Goal: Information Seeking & Learning: Compare options

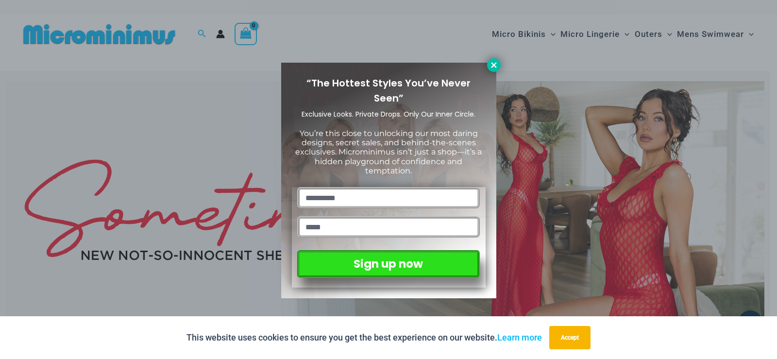
click at [490, 67] on icon at bounding box center [494, 65] width 9 height 9
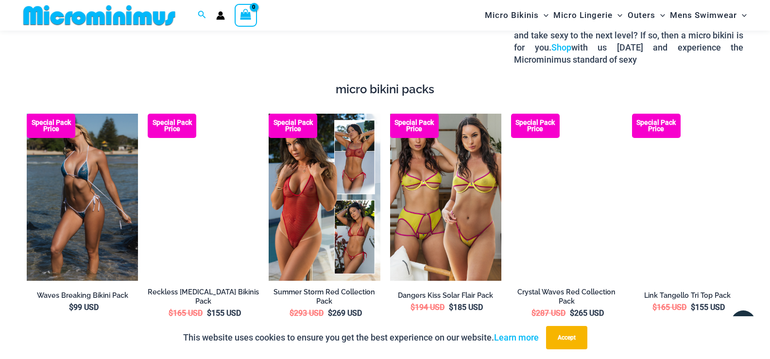
scroll to position [1400, 0]
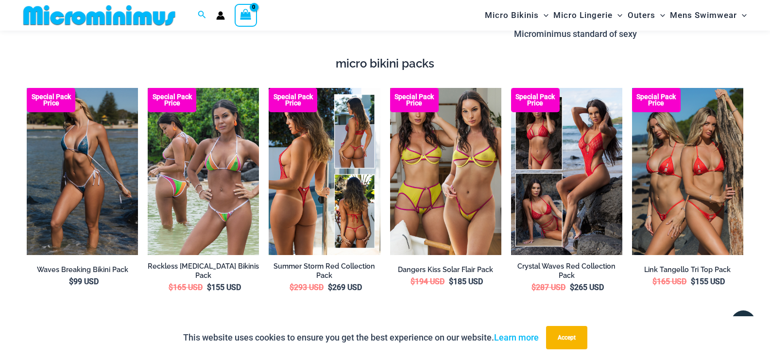
click at [313, 229] on img at bounding box center [324, 171] width 111 height 167
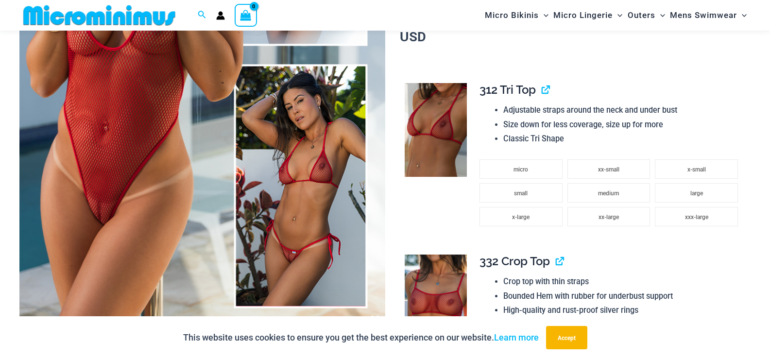
scroll to position [227, 0]
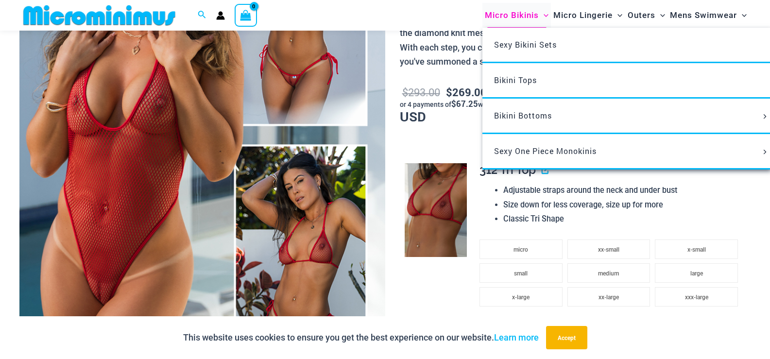
click at [526, 14] on span "Micro Bikinis" at bounding box center [512, 15] width 54 height 25
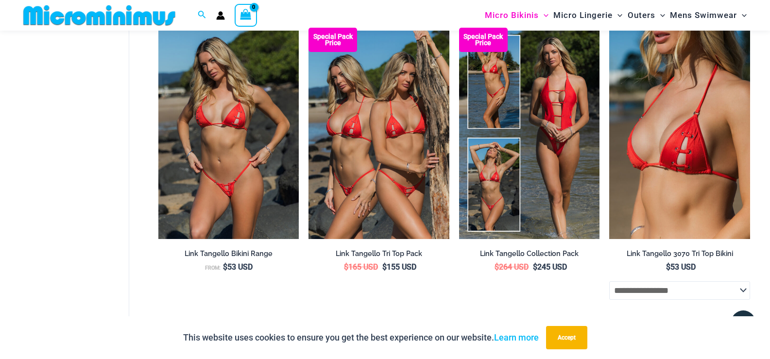
scroll to position [2137, 0]
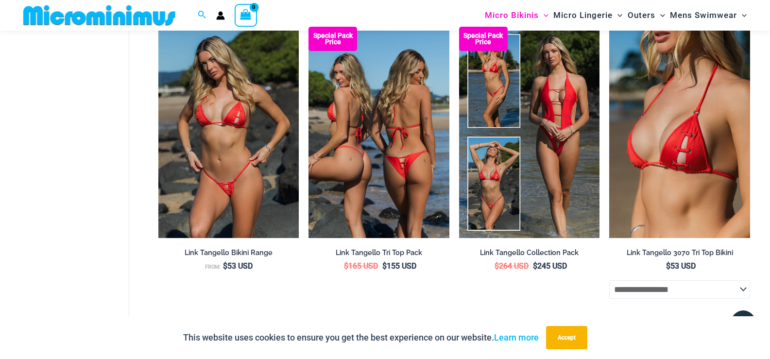
click at [352, 196] on img at bounding box center [379, 132] width 141 height 211
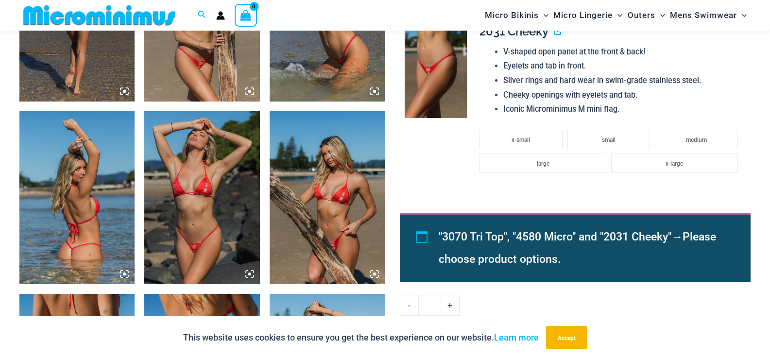
scroll to position [918, 0]
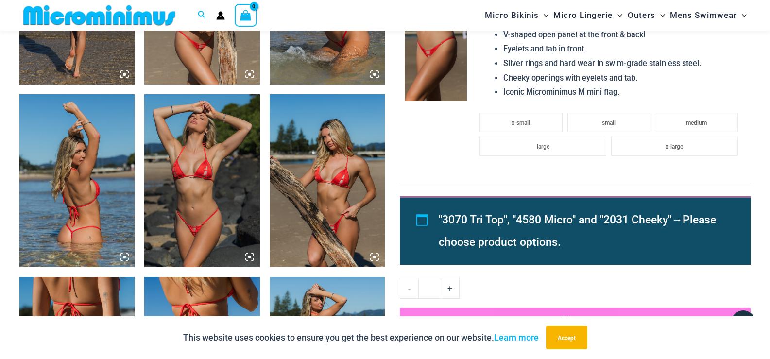
click at [199, 212] on img at bounding box center [201, 180] width 115 height 173
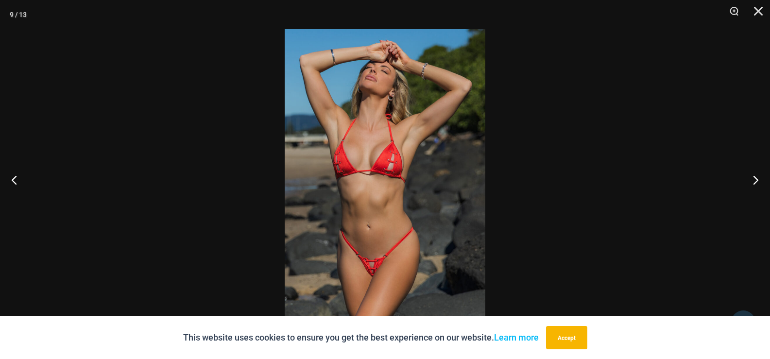
click at [438, 241] on img at bounding box center [385, 179] width 201 height 301
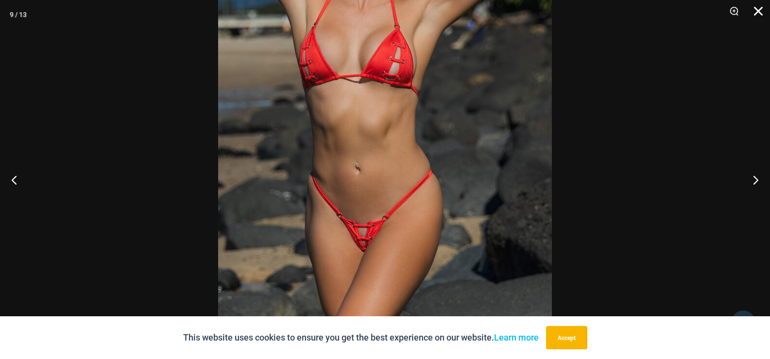
click at [756, 11] on button "Close" at bounding box center [755, 14] width 24 height 29
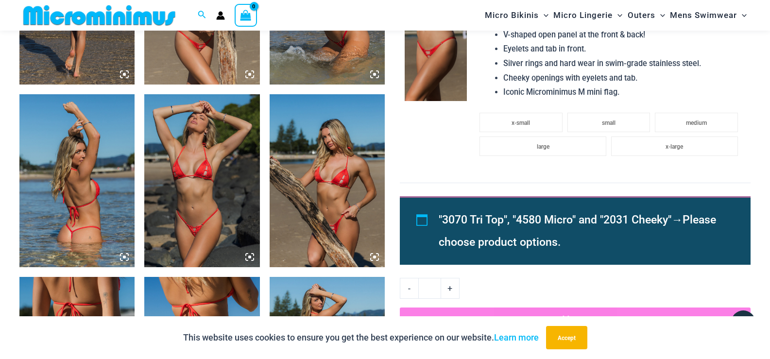
click at [236, 212] on img at bounding box center [201, 180] width 115 height 173
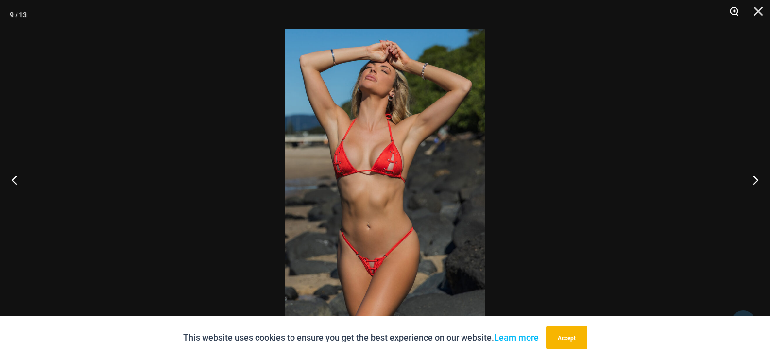
click at [730, 12] on button "Zoom" at bounding box center [731, 14] width 24 height 29
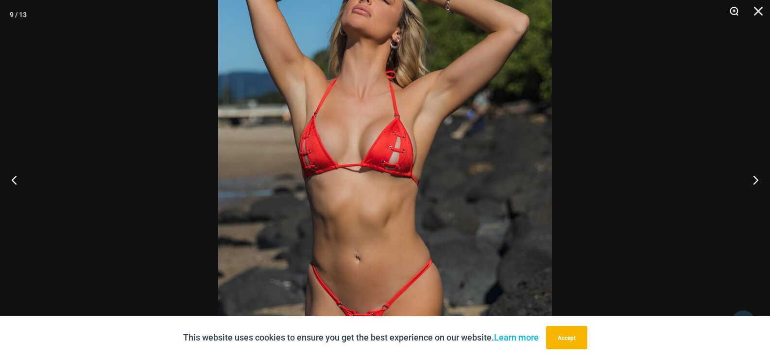
click at [732, 12] on button "Zoom" at bounding box center [731, 14] width 24 height 29
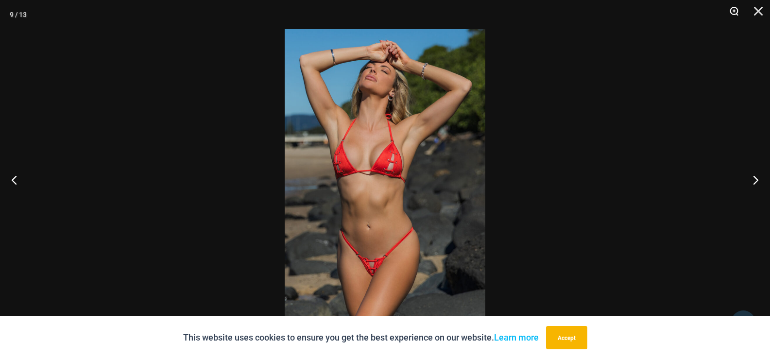
click at [732, 12] on button "Zoom" at bounding box center [731, 14] width 24 height 29
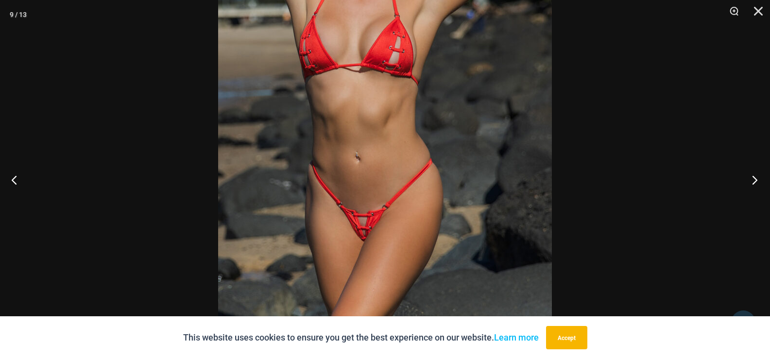
click at [753, 182] on button "Next" at bounding box center [752, 179] width 36 height 49
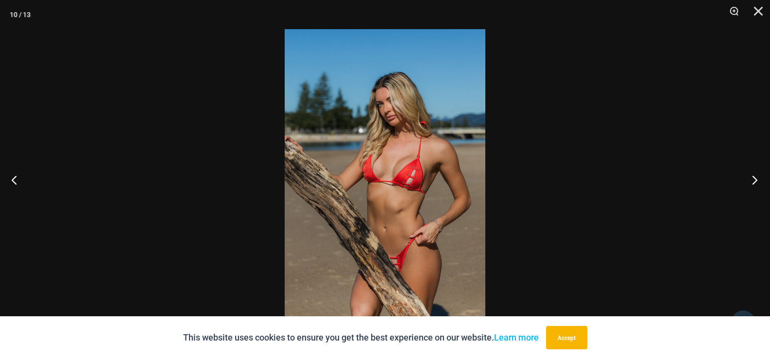
click at [753, 182] on button "Next" at bounding box center [752, 179] width 36 height 49
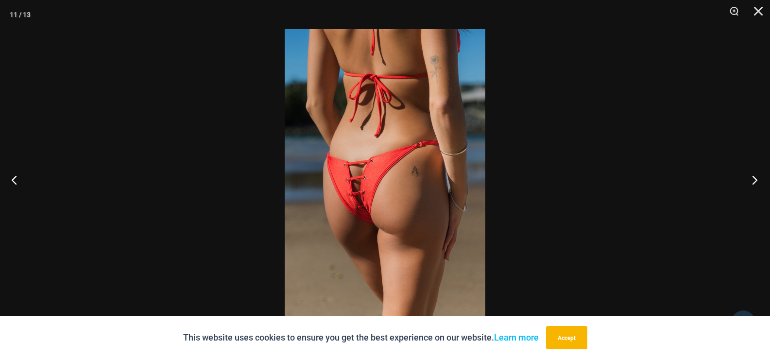
click at [753, 182] on button "Next" at bounding box center [752, 179] width 36 height 49
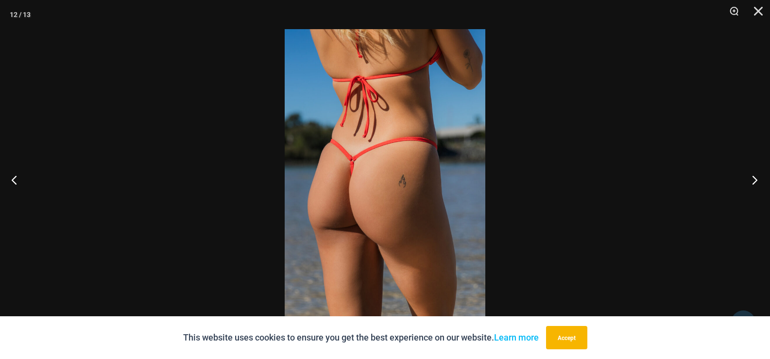
click at [753, 182] on button "Next" at bounding box center [752, 179] width 36 height 49
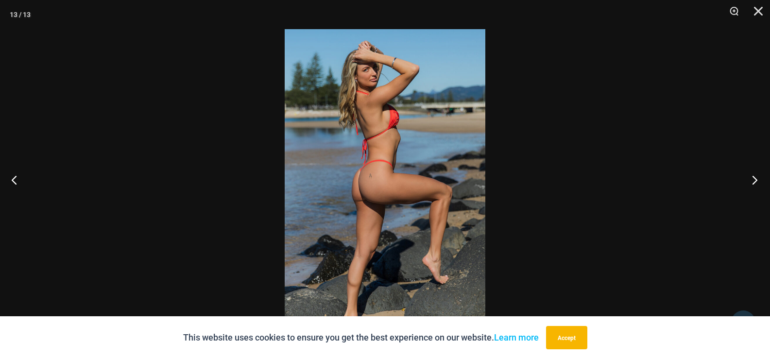
click at [753, 182] on button "Next" at bounding box center [752, 179] width 36 height 49
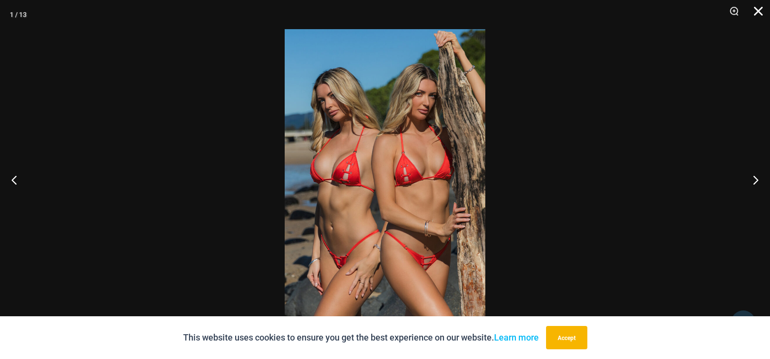
click at [761, 13] on button "Close" at bounding box center [755, 14] width 24 height 29
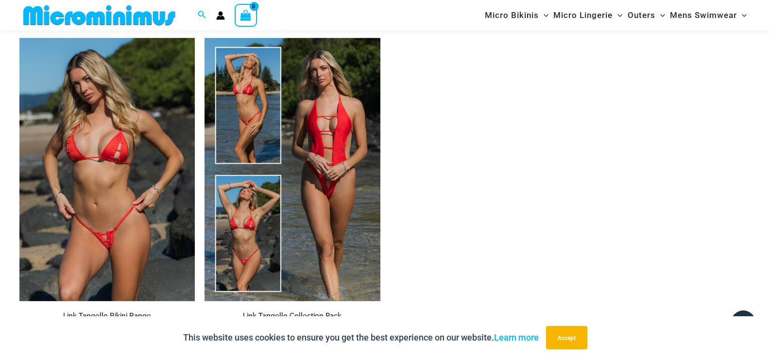
scroll to position [1647, 0]
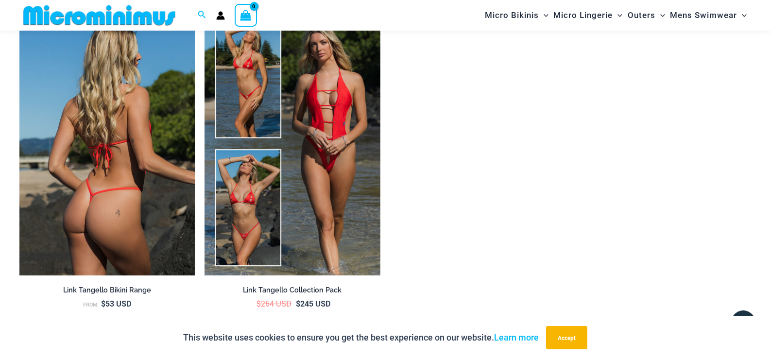
click at [78, 190] on img at bounding box center [106, 143] width 175 height 263
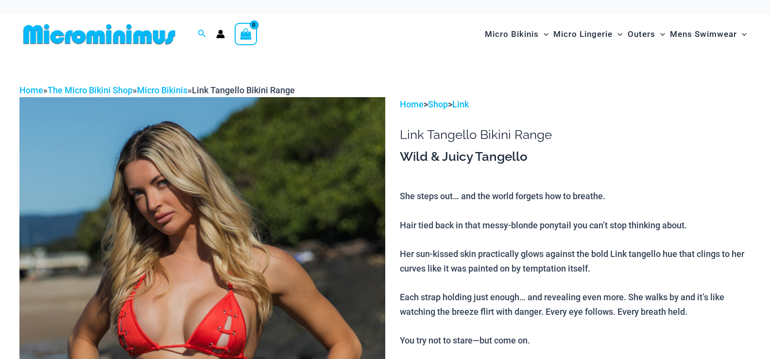
scroll to position [146, 0]
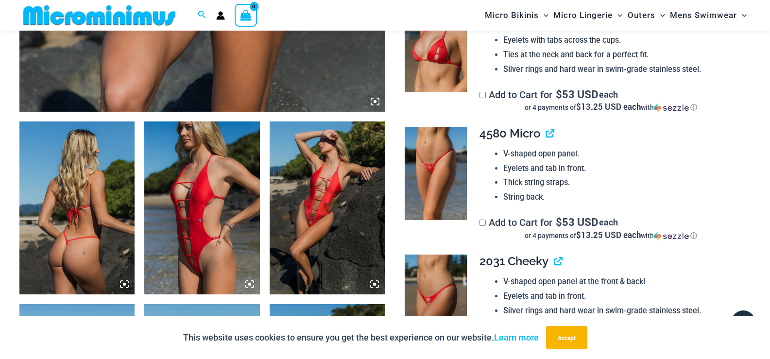
scroll to position [526, 0]
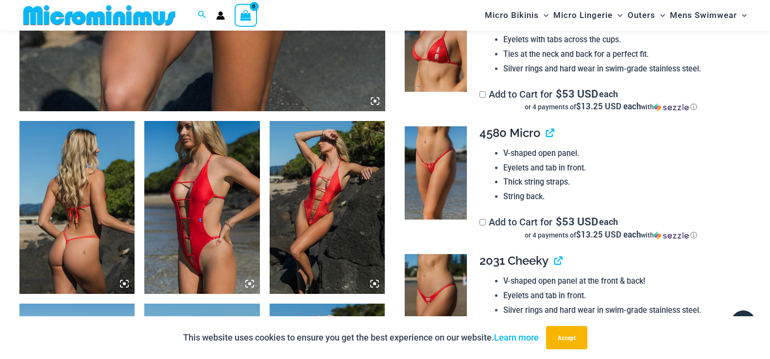
click at [298, 223] on img at bounding box center [327, 207] width 115 height 173
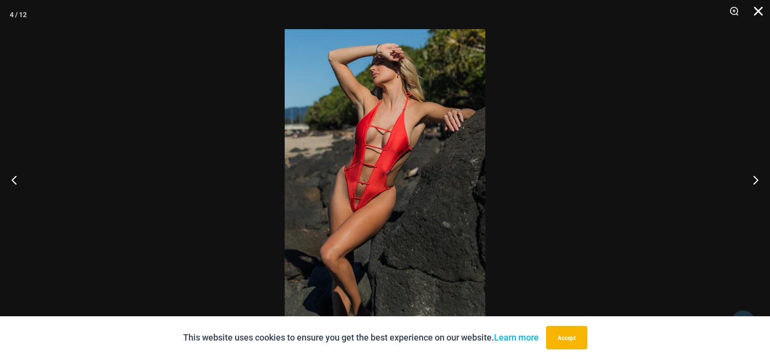
click at [754, 7] on button "Close" at bounding box center [755, 14] width 24 height 29
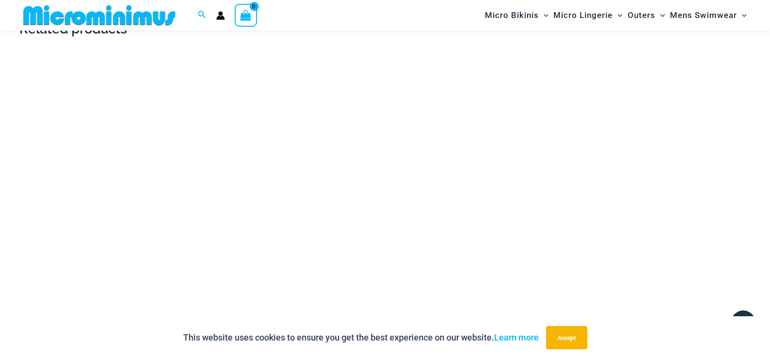
scroll to position [1935, 0]
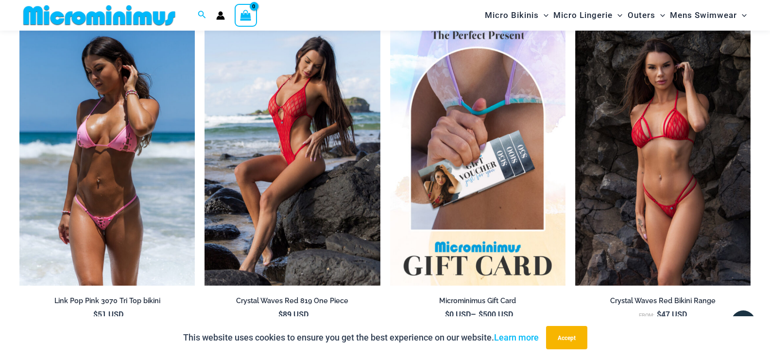
click at [121, 209] on img at bounding box center [106, 154] width 175 height 263
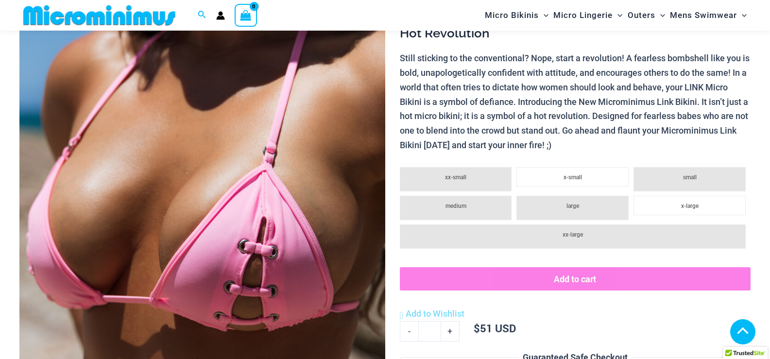
scroll to position [526, 0]
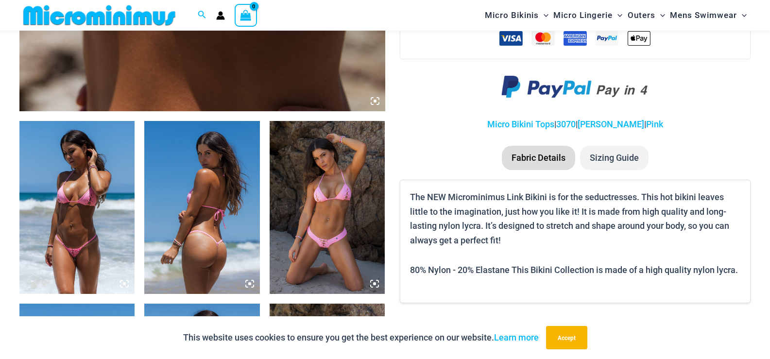
click at [341, 250] on img at bounding box center [327, 207] width 115 height 173
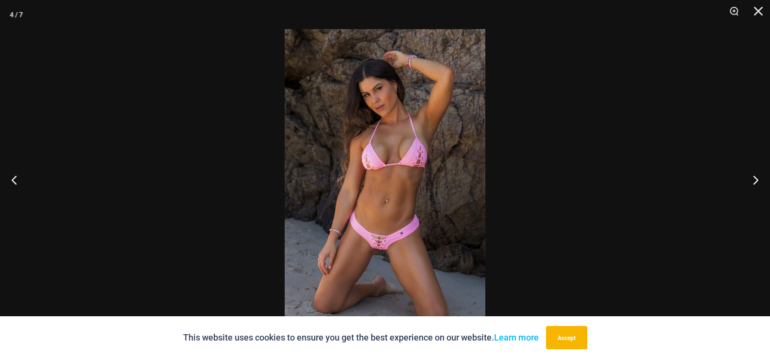
click at [357, 237] on img at bounding box center [385, 179] width 201 height 301
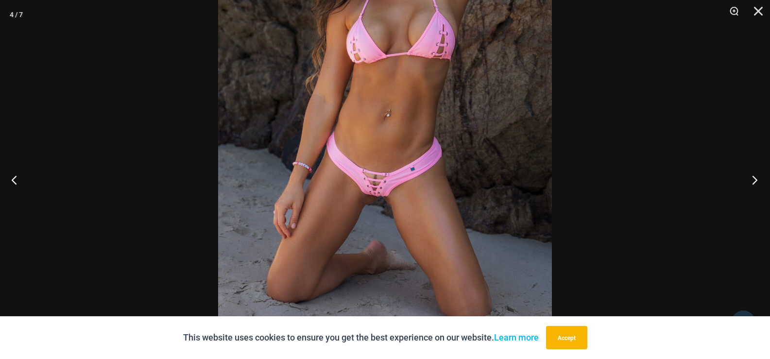
click at [755, 181] on button "Next" at bounding box center [752, 179] width 36 height 49
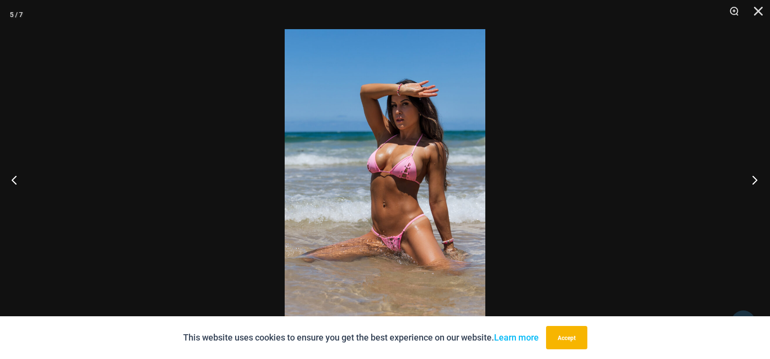
click at [755, 181] on button "Next" at bounding box center [752, 179] width 36 height 49
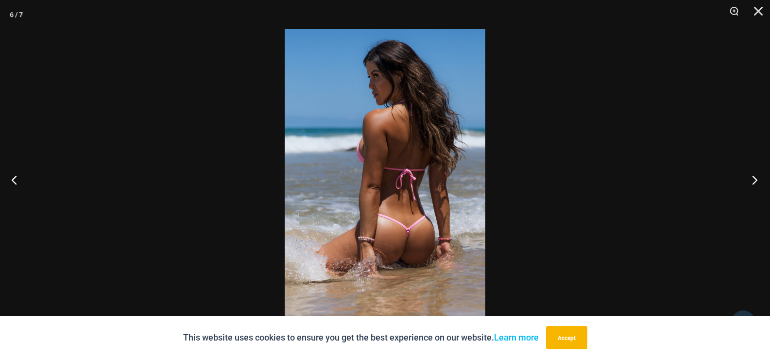
click at [755, 181] on button "Next" at bounding box center [752, 179] width 36 height 49
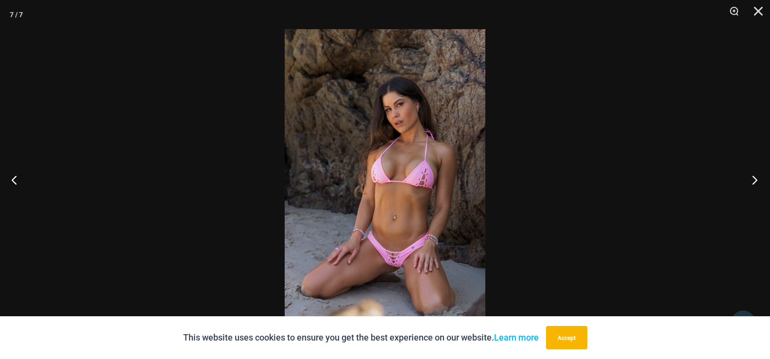
click at [755, 181] on button "Next" at bounding box center [752, 179] width 36 height 49
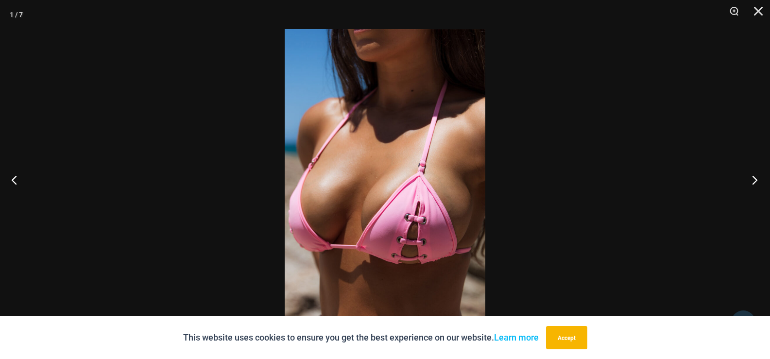
click at [755, 181] on button "Next" at bounding box center [752, 179] width 36 height 49
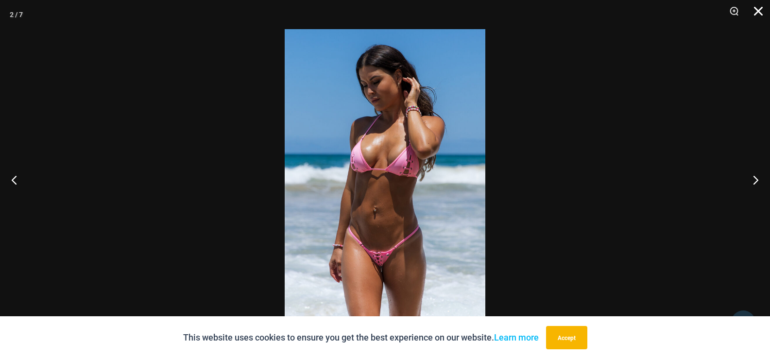
click at [758, 13] on button "Close" at bounding box center [755, 14] width 24 height 29
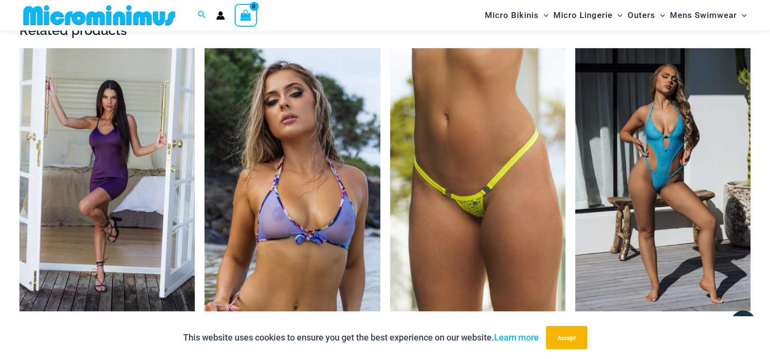
scroll to position [1692, 0]
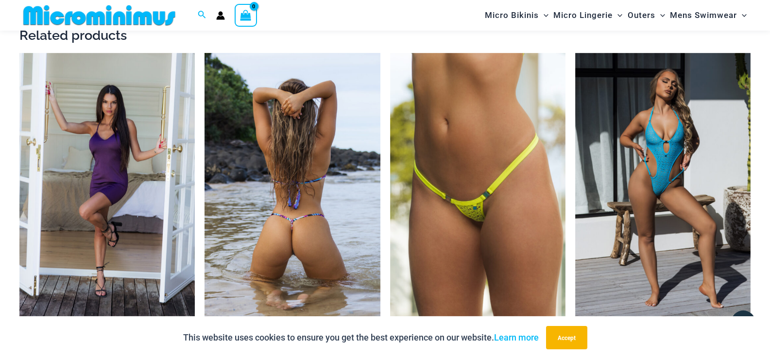
click at [282, 195] on img at bounding box center [292, 184] width 175 height 263
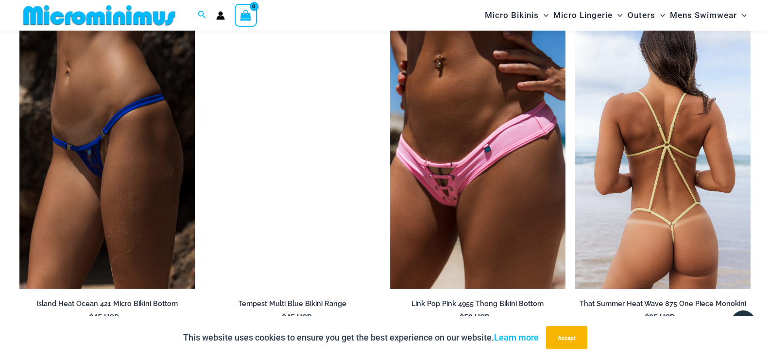
scroll to position [2120, 0]
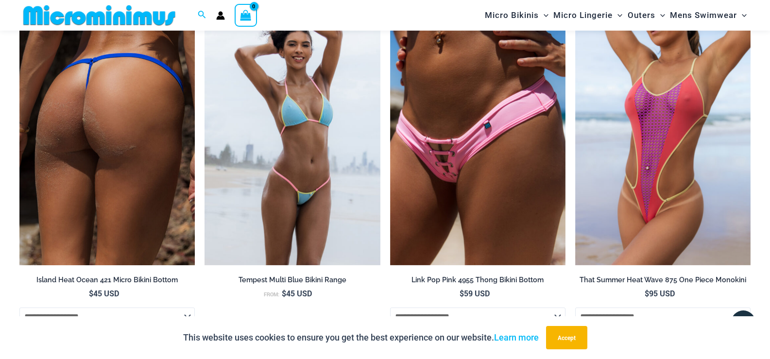
click at [105, 156] on img at bounding box center [106, 133] width 175 height 263
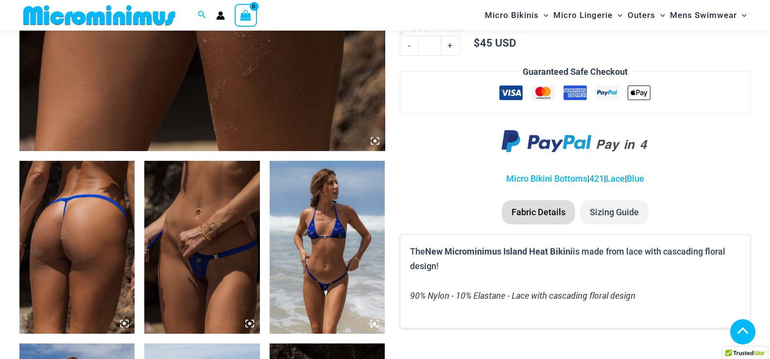
scroll to position [486, 0]
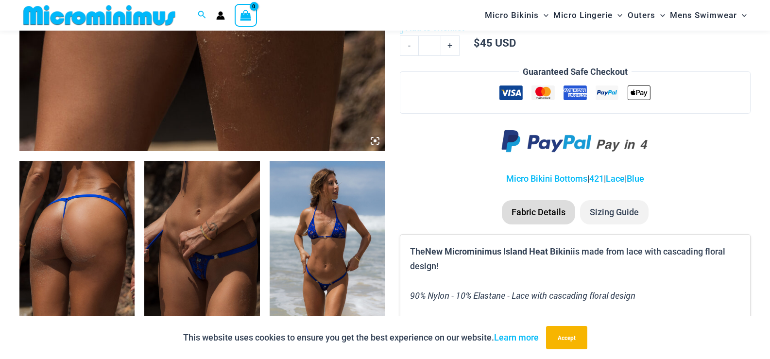
click at [207, 237] on img at bounding box center [201, 247] width 115 height 173
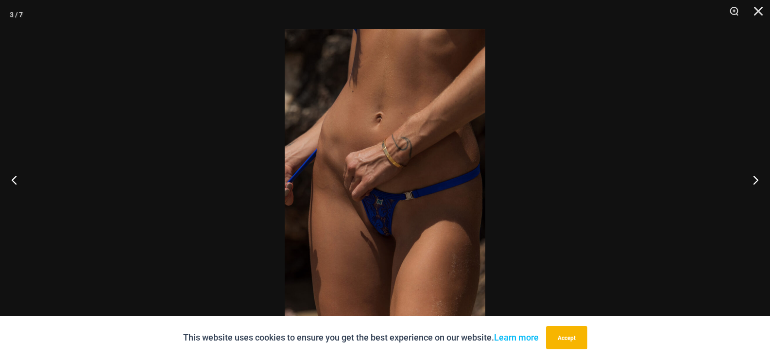
click at [464, 229] on img at bounding box center [385, 179] width 201 height 301
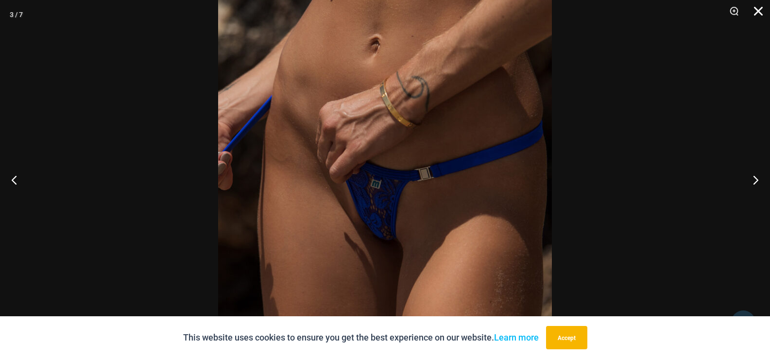
click at [765, 12] on button "Close" at bounding box center [755, 14] width 24 height 29
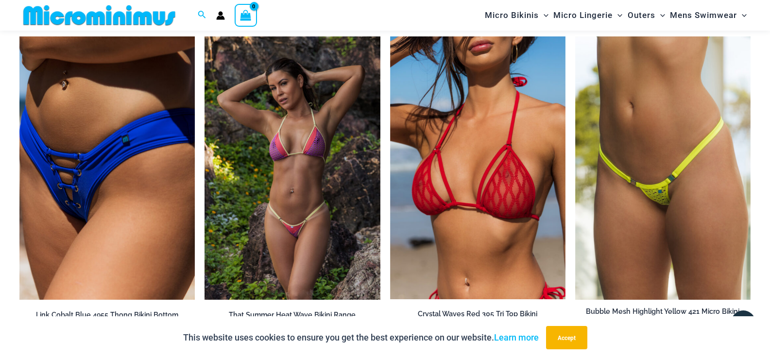
scroll to position [1409, 0]
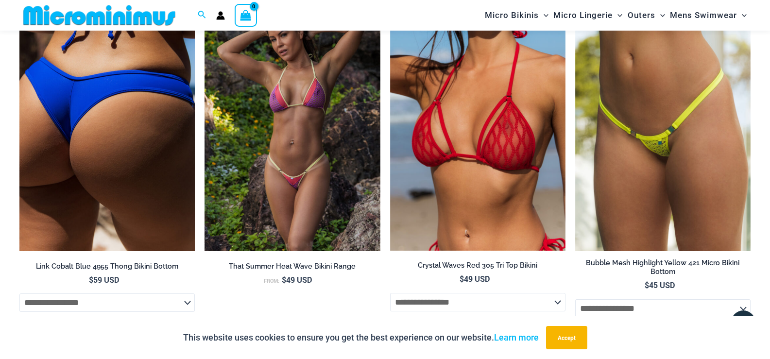
click at [144, 157] on img at bounding box center [106, 119] width 175 height 263
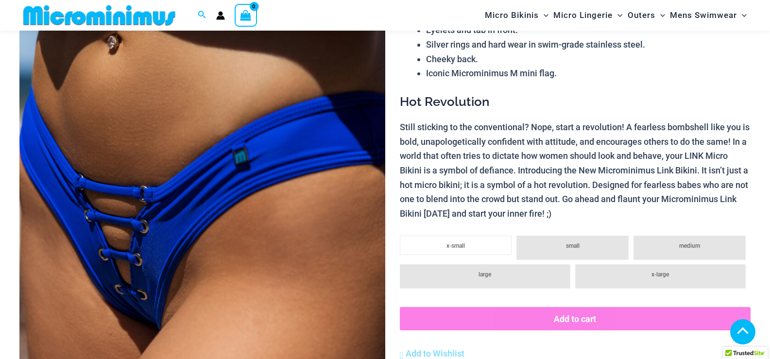
scroll to position [534, 0]
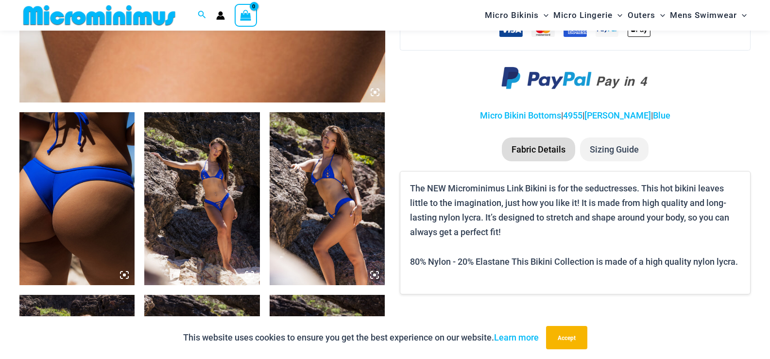
click at [248, 196] on img at bounding box center [201, 198] width 115 height 173
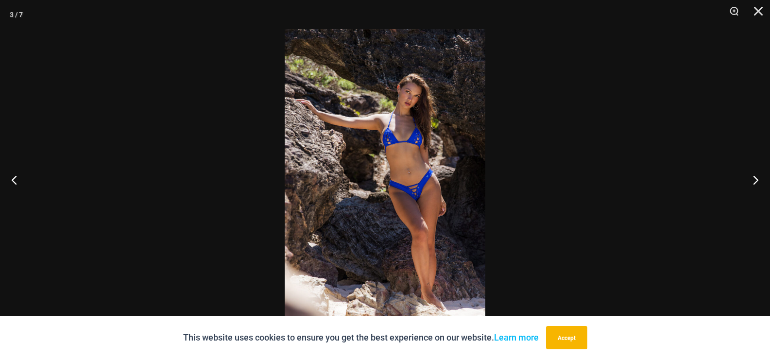
click at [461, 189] on img at bounding box center [385, 179] width 201 height 301
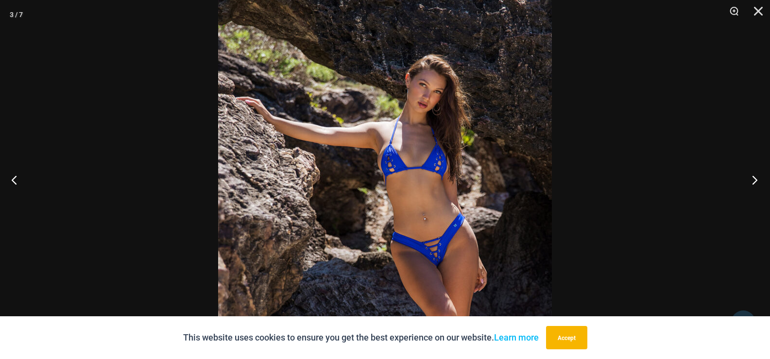
click at [754, 184] on button "Next" at bounding box center [752, 179] width 36 height 49
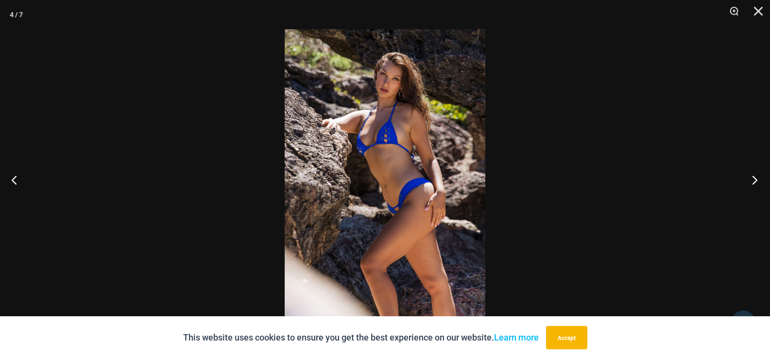
click at [754, 184] on button "Next" at bounding box center [752, 179] width 36 height 49
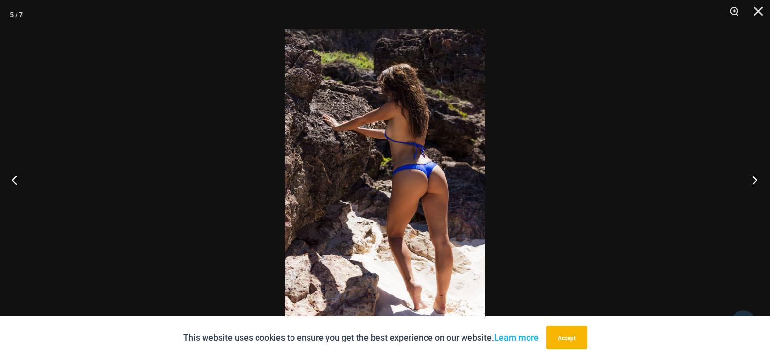
click at [754, 184] on button "Next" at bounding box center [752, 179] width 36 height 49
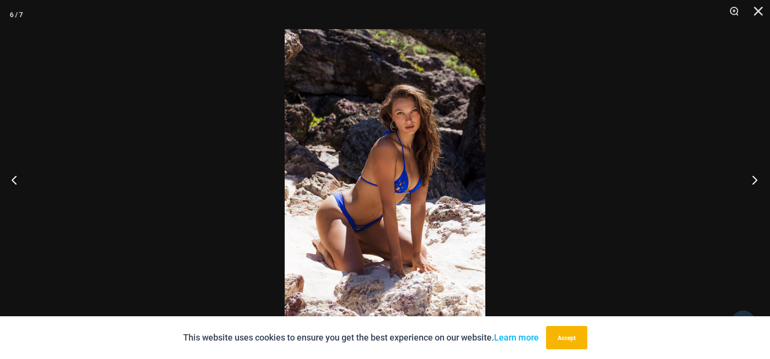
click at [754, 184] on button "Next" at bounding box center [752, 179] width 36 height 49
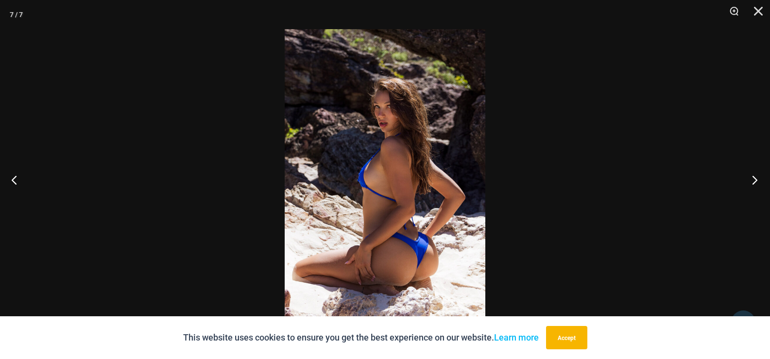
click at [754, 184] on button "Next" at bounding box center [752, 179] width 36 height 49
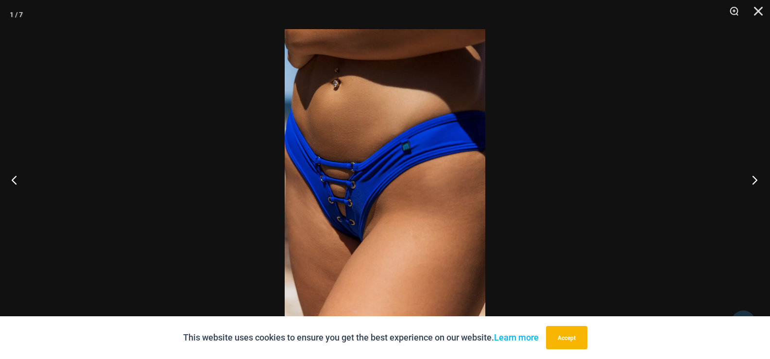
click at [751, 181] on button "Next" at bounding box center [752, 179] width 36 height 49
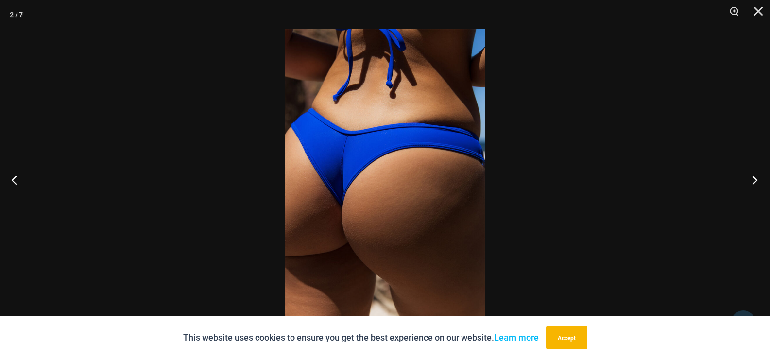
click at [751, 181] on button "Next" at bounding box center [752, 179] width 36 height 49
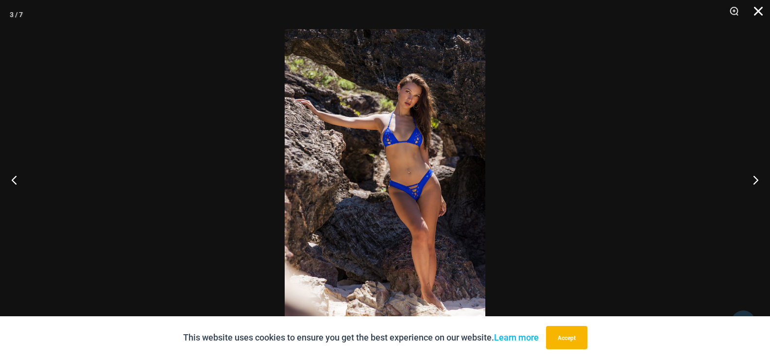
click at [757, 9] on button "Close" at bounding box center [755, 14] width 24 height 29
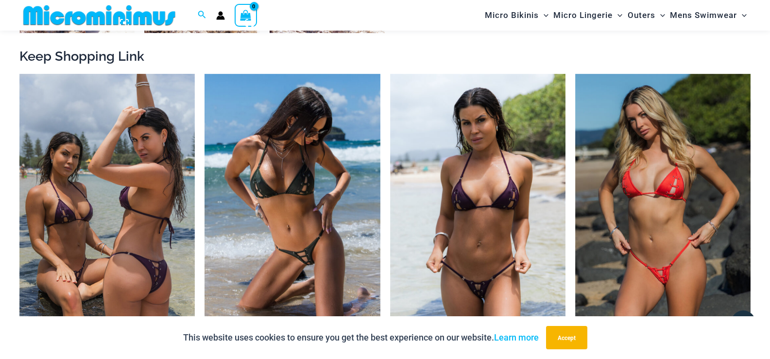
scroll to position [972, 0]
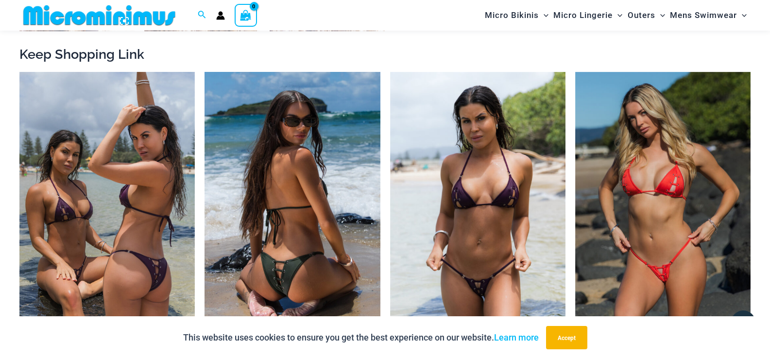
click at [301, 224] on img at bounding box center [292, 203] width 175 height 263
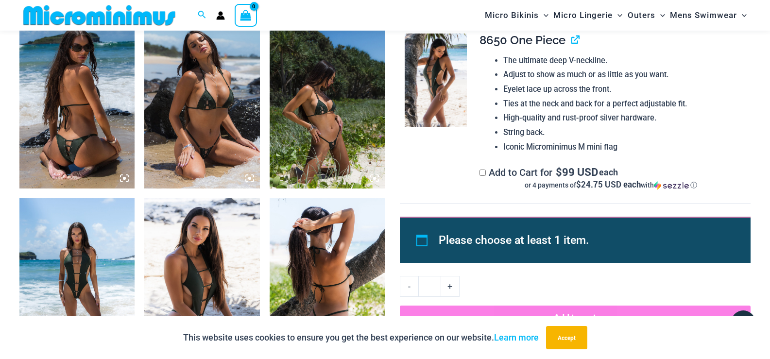
scroll to position [632, 0]
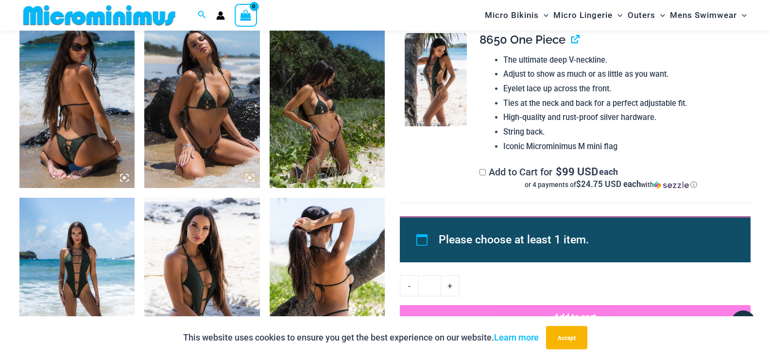
click at [54, 120] on img at bounding box center [76, 101] width 115 height 173
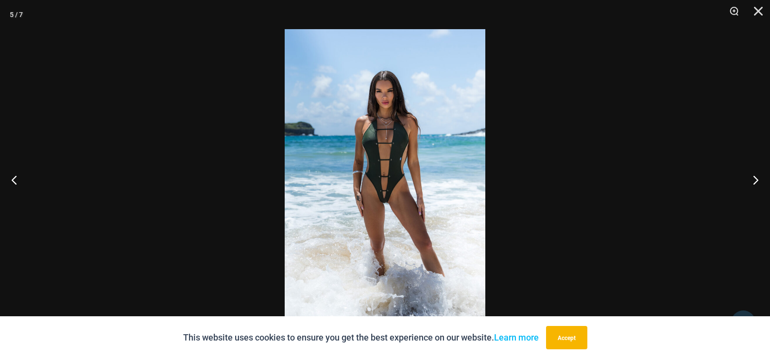
click at [359, 142] on img at bounding box center [385, 179] width 201 height 301
click at [761, 13] on button "Close" at bounding box center [755, 14] width 24 height 29
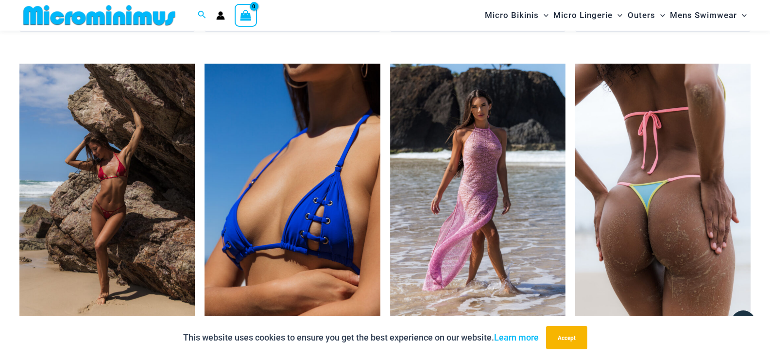
scroll to position [3061, 0]
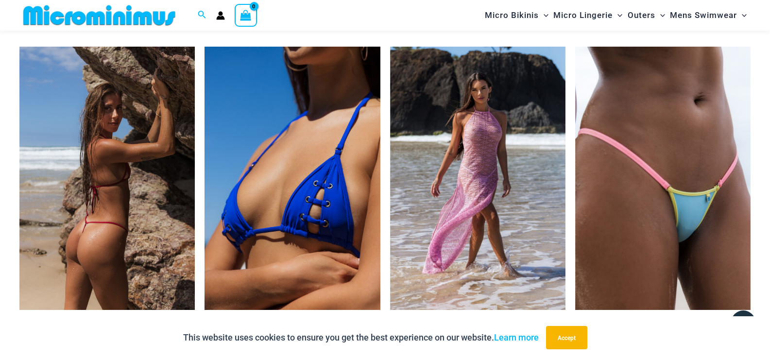
click at [89, 212] on img at bounding box center [106, 178] width 175 height 263
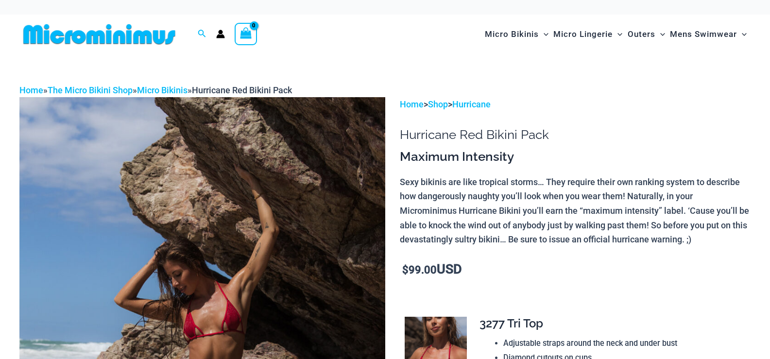
scroll to position [171, 0]
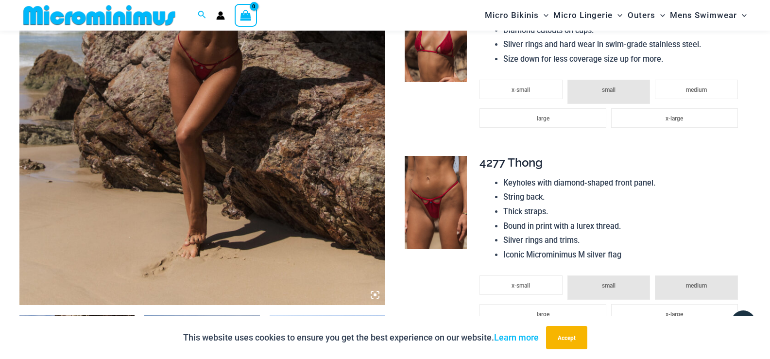
scroll to position [331, 0]
click at [299, 118] on img at bounding box center [202, 31] width 366 height 549
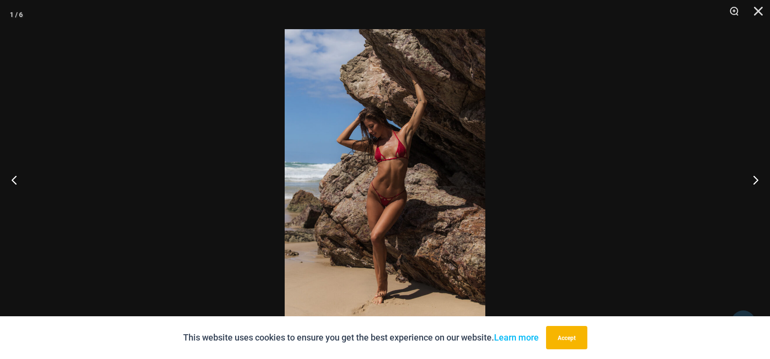
click at [419, 189] on img at bounding box center [385, 179] width 201 height 301
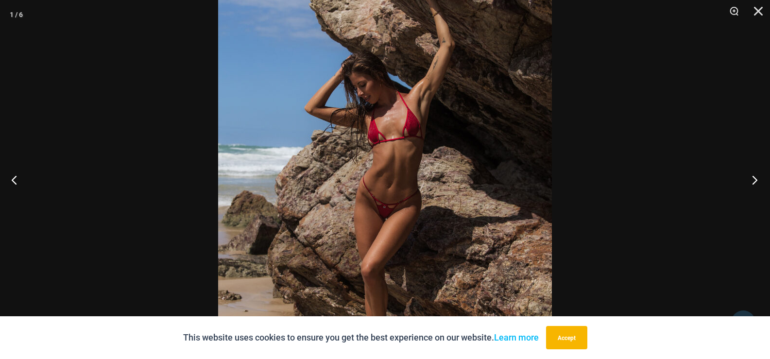
click at [755, 183] on button "Next" at bounding box center [752, 179] width 36 height 49
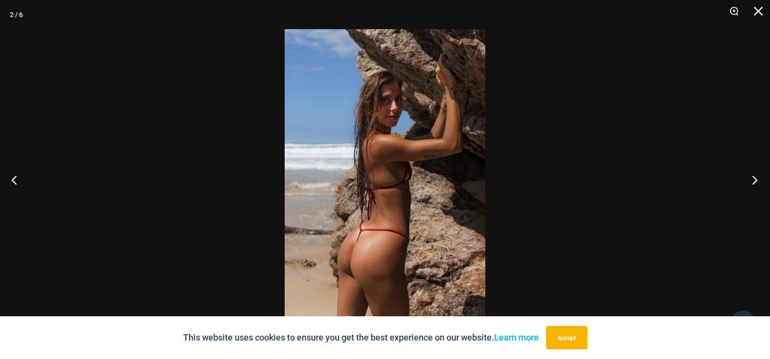
click at [755, 183] on button "Next" at bounding box center [752, 179] width 36 height 49
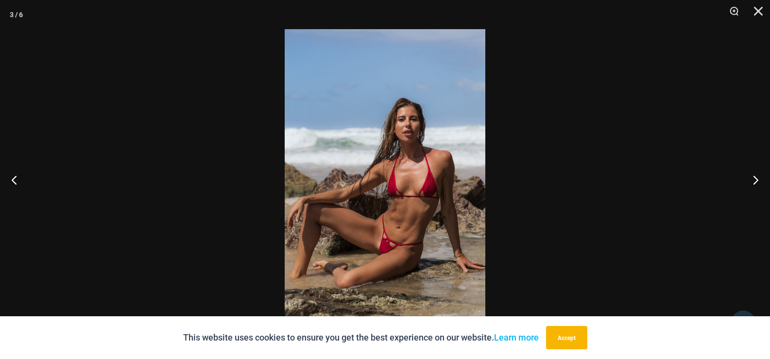
click at [405, 220] on img at bounding box center [385, 179] width 201 height 301
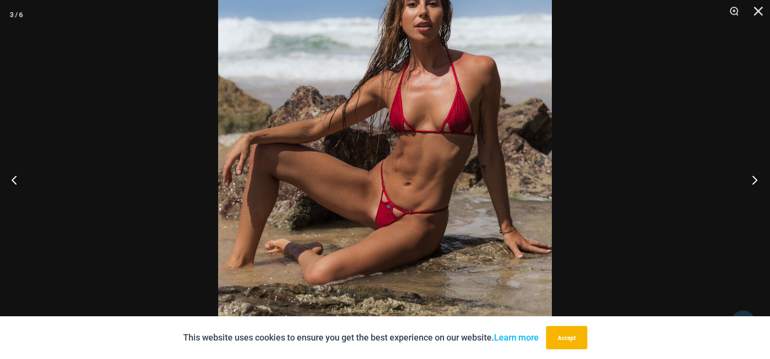
click at [752, 180] on button "Next" at bounding box center [752, 179] width 36 height 49
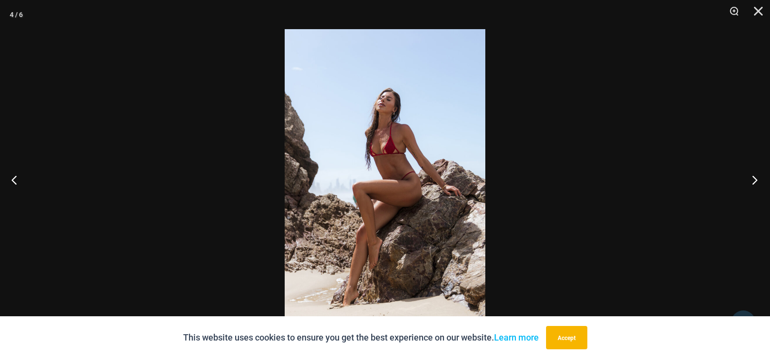
click at [752, 183] on button "Next" at bounding box center [752, 179] width 36 height 49
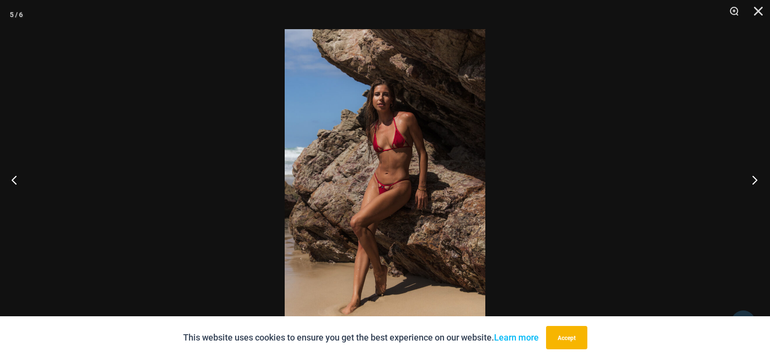
click at [752, 183] on button "Next" at bounding box center [752, 179] width 36 height 49
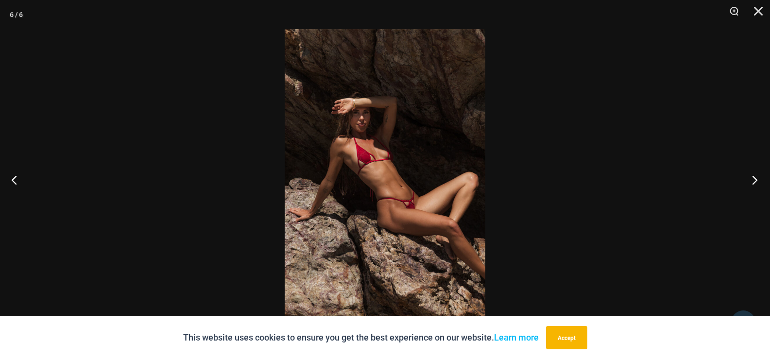
click at [752, 183] on button "Next" at bounding box center [752, 179] width 36 height 49
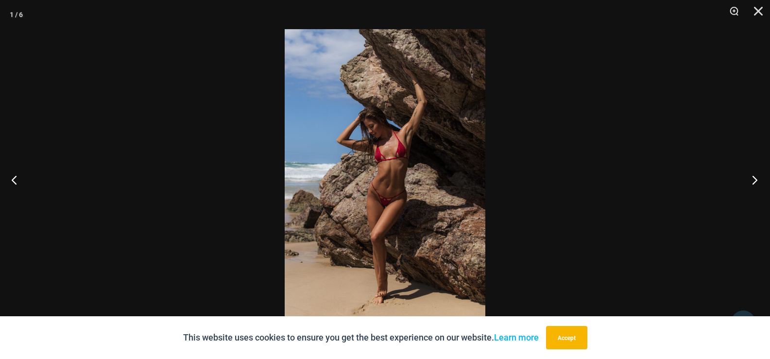
click at [752, 183] on button "Next" at bounding box center [752, 179] width 36 height 49
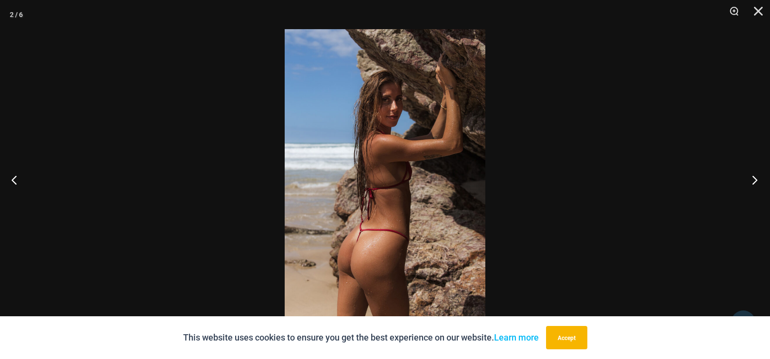
click at [752, 183] on button "Next" at bounding box center [752, 179] width 36 height 49
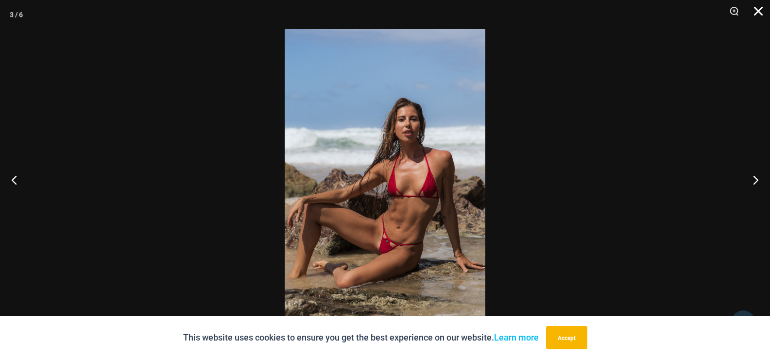
click at [755, 14] on button "Close" at bounding box center [755, 14] width 24 height 29
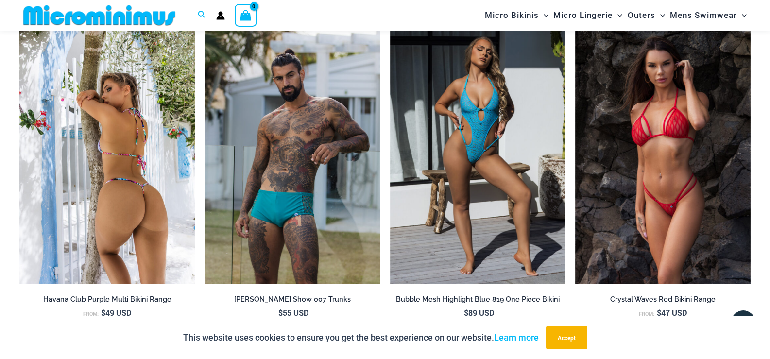
scroll to position [1935, 0]
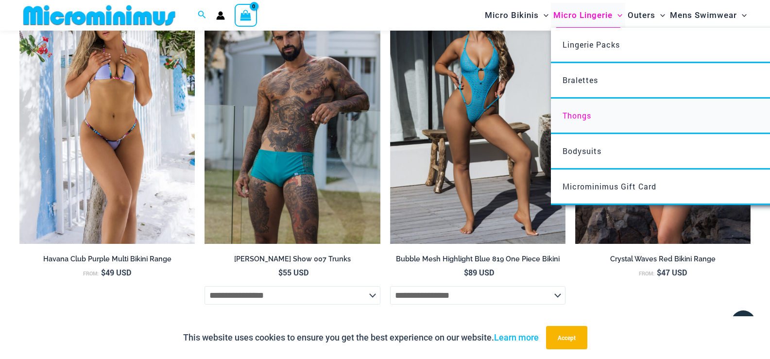
click at [570, 118] on span "Thongs" at bounding box center [577, 115] width 29 height 10
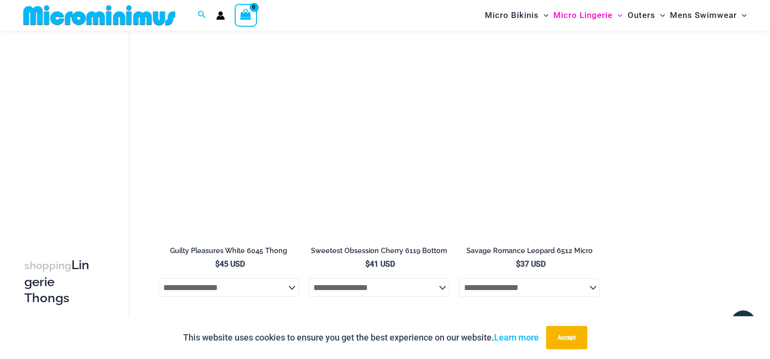
scroll to position [1013, 0]
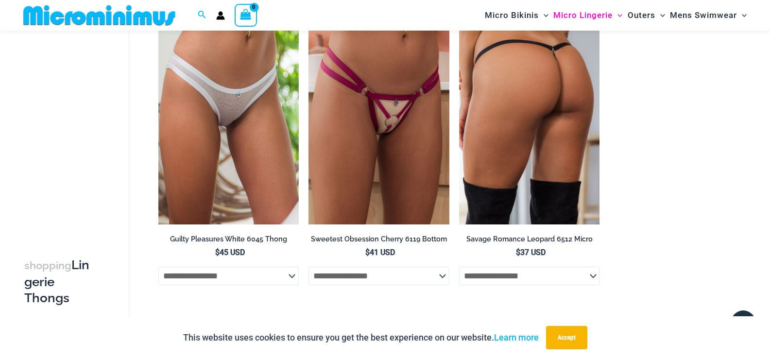
click at [517, 171] on img at bounding box center [529, 119] width 141 height 211
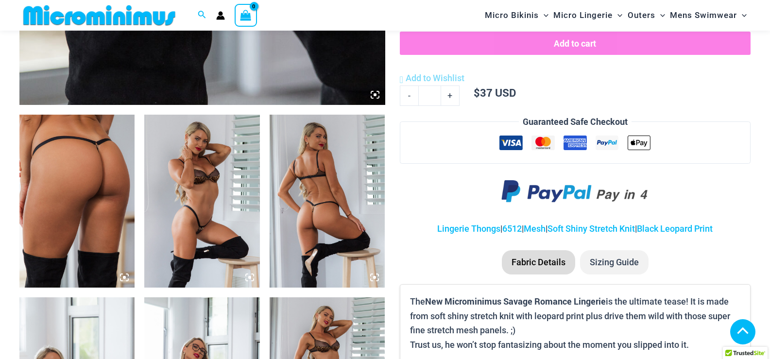
scroll to position [532, 0]
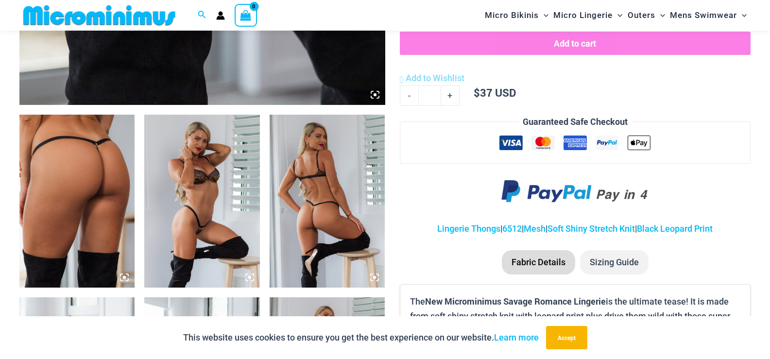
click at [195, 203] on img at bounding box center [201, 201] width 115 height 173
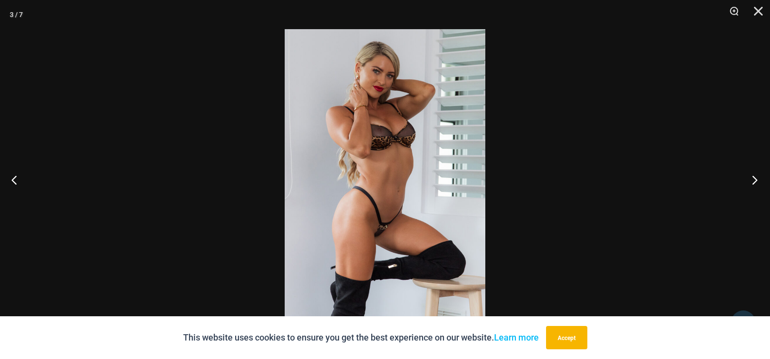
click at [751, 181] on button "Next" at bounding box center [752, 179] width 36 height 49
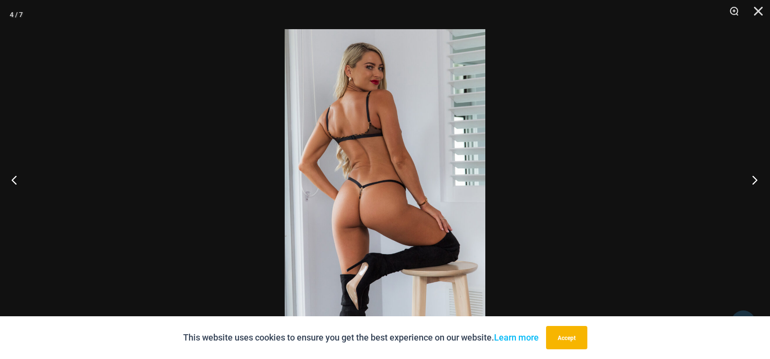
click at [751, 181] on button "Next" at bounding box center [752, 179] width 36 height 49
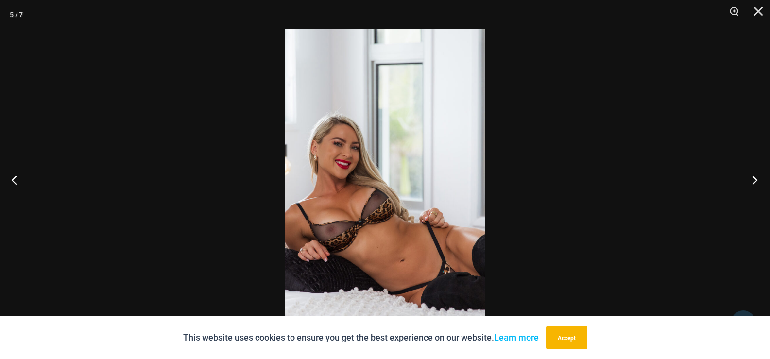
click at [751, 181] on button "Next" at bounding box center [752, 179] width 36 height 49
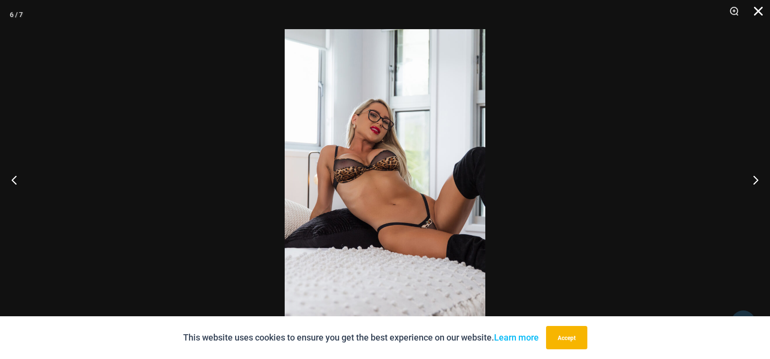
click at [758, 13] on button "Close" at bounding box center [755, 14] width 24 height 29
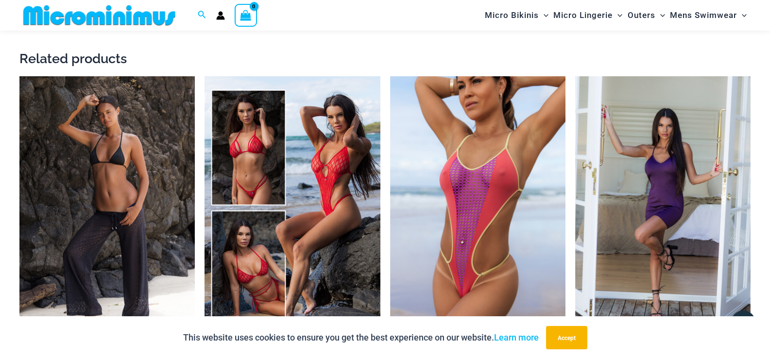
scroll to position [1358, 0]
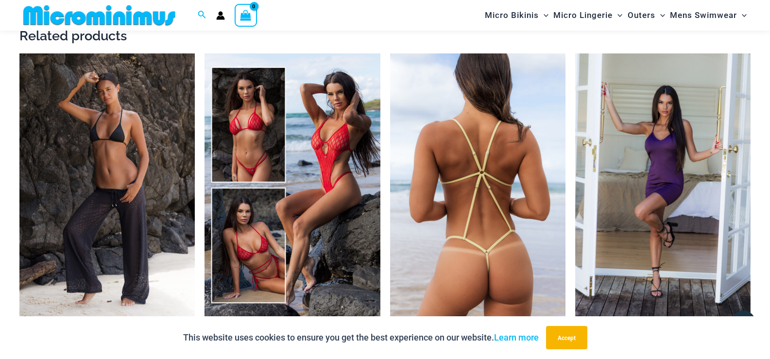
click at [482, 183] on img at bounding box center [477, 184] width 175 height 263
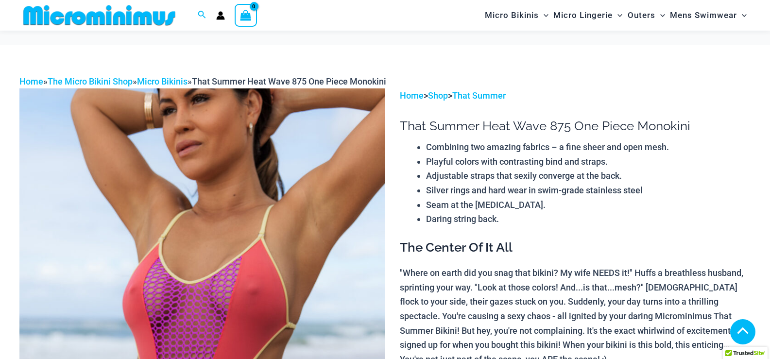
scroll to position [486, 0]
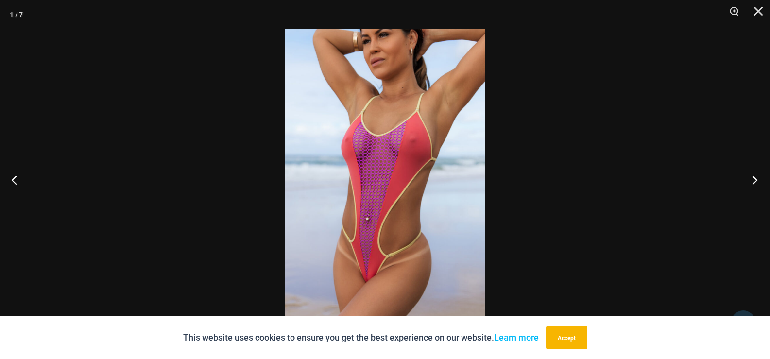
click at [752, 180] on button "Next" at bounding box center [752, 179] width 36 height 49
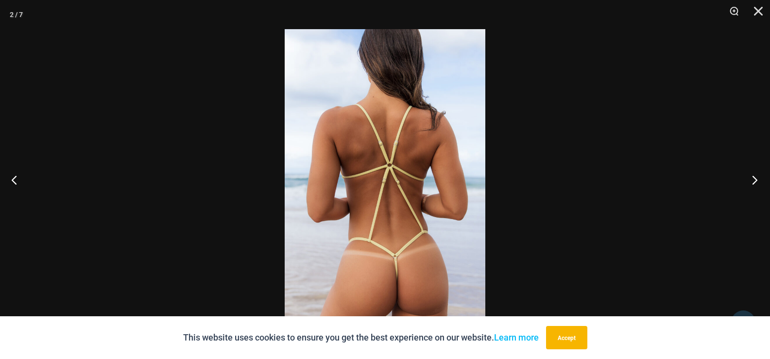
click at [752, 180] on button "Next" at bounding box center [752, 179] width 36 height 49
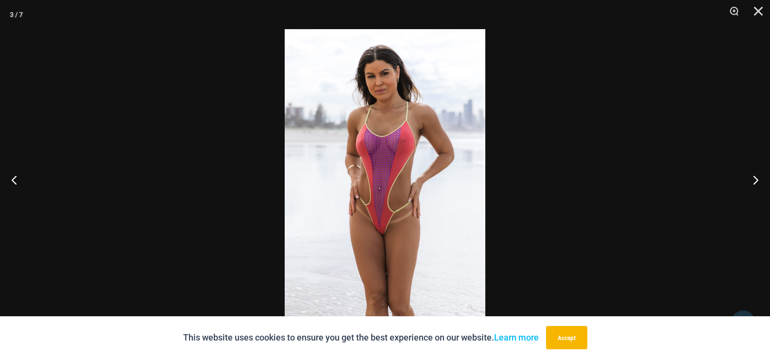
click at [411, 156] on img at bounding box center [385, 179] width 201 height 301
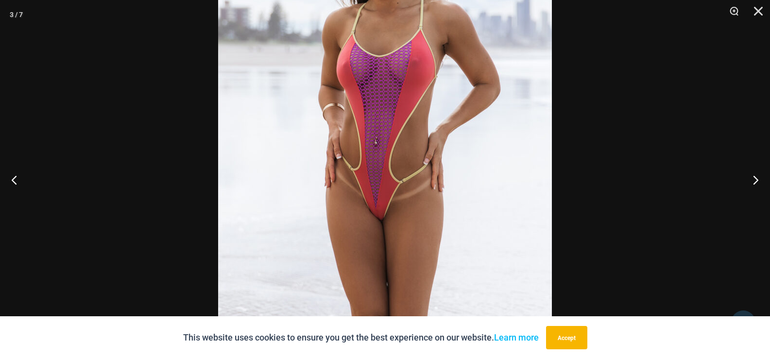
click at [416, 172] on img at bounding box center [385, 128] width 334 height 500
click at [756, 177] on button "Next" at bounding box center [752, 179] width 36 height 49
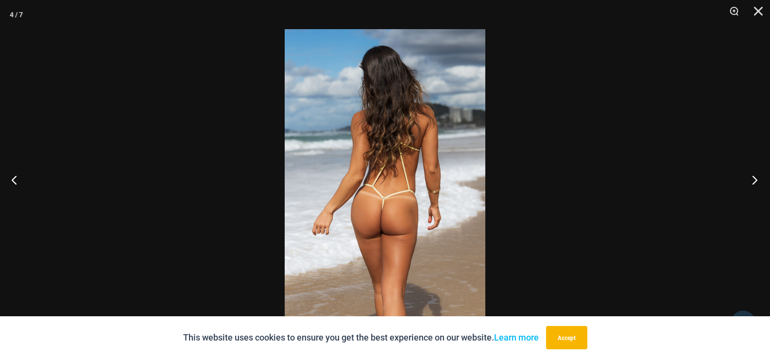
click at [756, 177] on button "Next" at bounding box center [752, 179] width 36 height 49
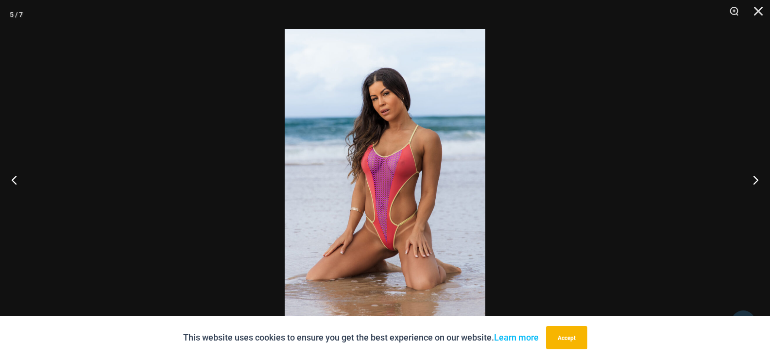
click at [380, 251] on img at bounding box center [385, 179] width 201 height 301
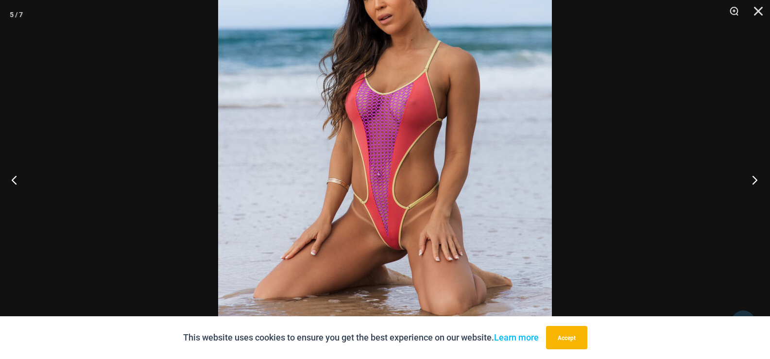
click at [756, 181] on button "Next" at bounding box center [752, 179] width 36 height 49
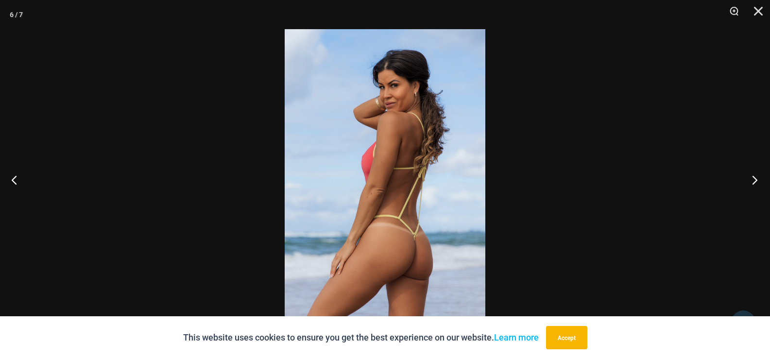
click at [756, 181] on button "Next" at bounding box center [752, 179] width 36 height 49
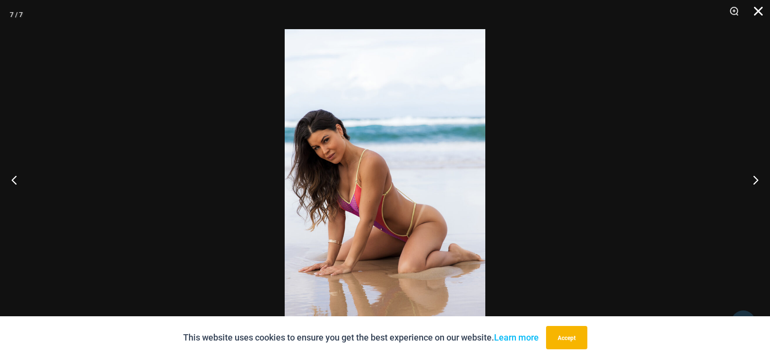
click at [761, 11] on button "Close" at bounding box center [755, 14] width 24 height 29
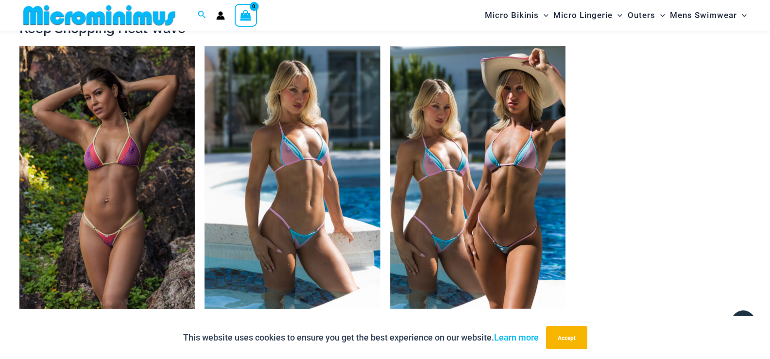
scroll to position [1020, 0]
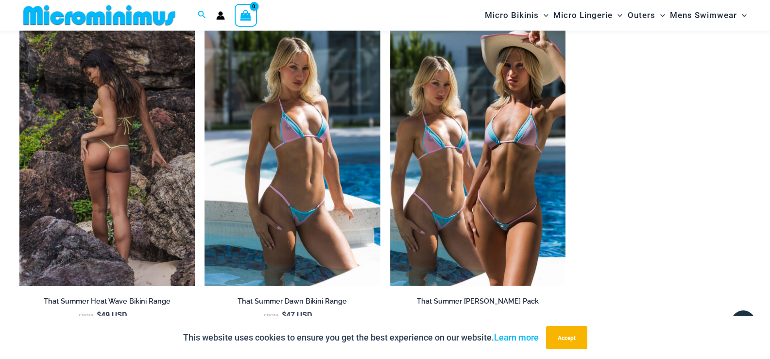
click at [121, 147] on img at bounding box center [106, 154] width 175 height 263
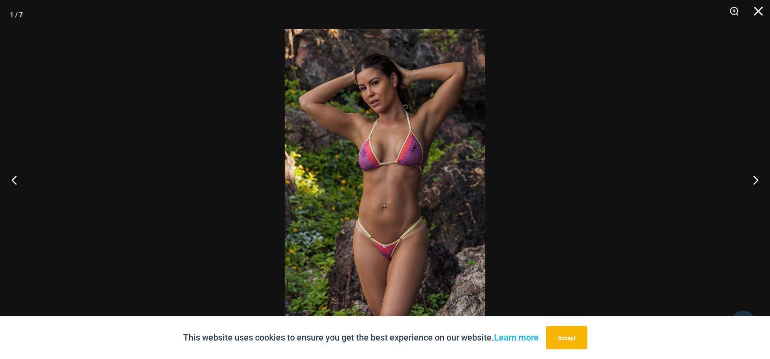
click at [422, 171] on img at bounding box center [385, 179] width 201 height 301
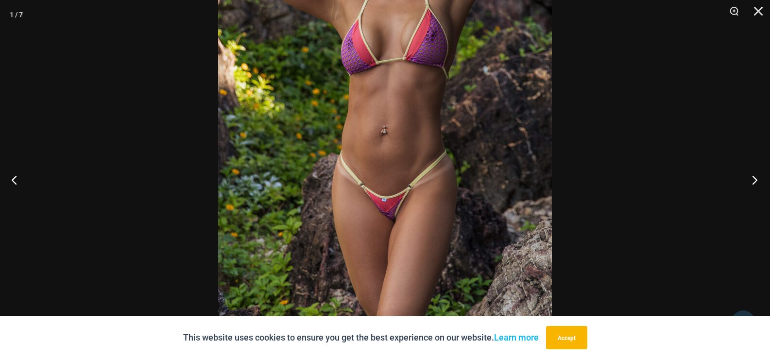
click at [756, 178] on button "Next" at bounding box center [752, 179] width 36 height 49
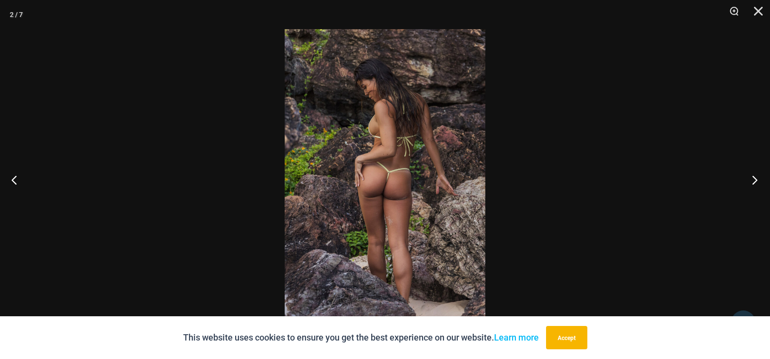
click at [756, 178] on button "Next" at bounding box center [752, 179] width 36 height 49
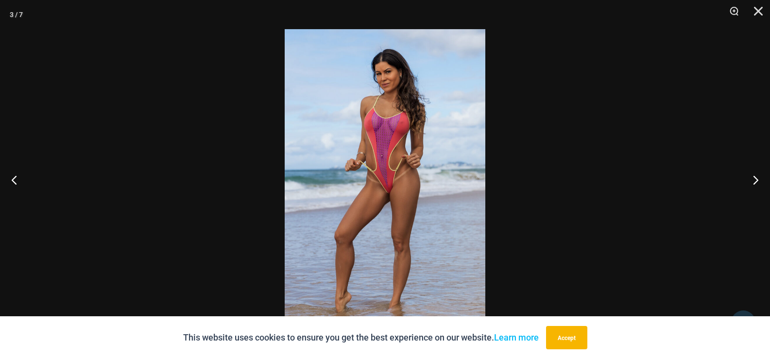
click at [415, 154] on img at bounding box center [385, 179] width 201 height 301
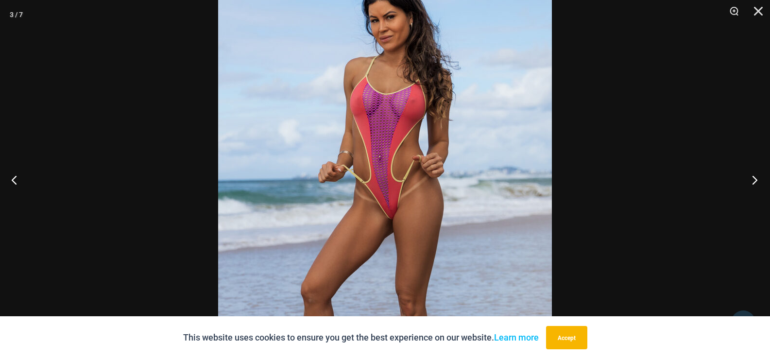
click at [754, 180] on button "Next" at bounding box center [752, 179] width 36 height 49
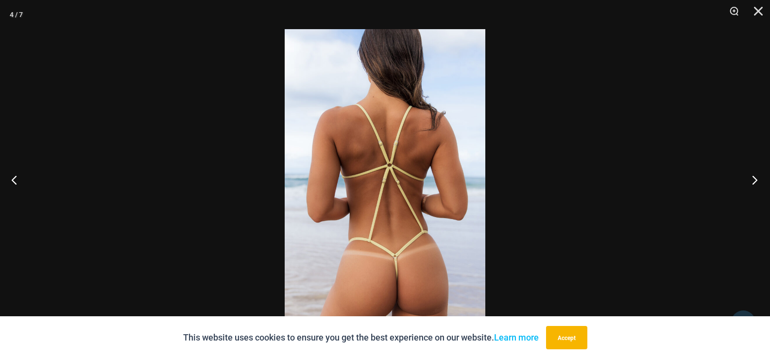
click at [754, 180] on button "Next" at bounding box center [752, 179] width 36 height 49
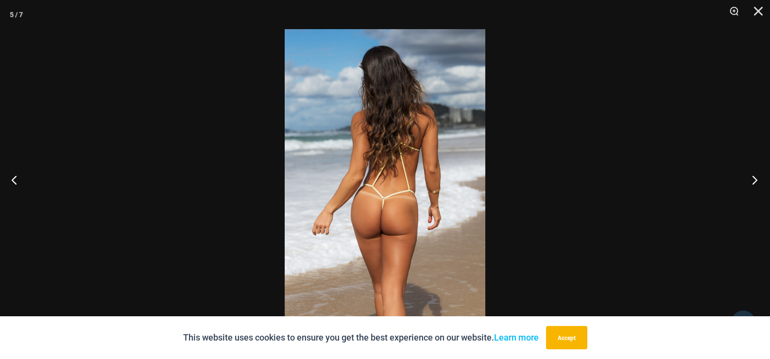
click at [754, 180] on button "Next" at bounding box center [752, 179] width 36 height 49
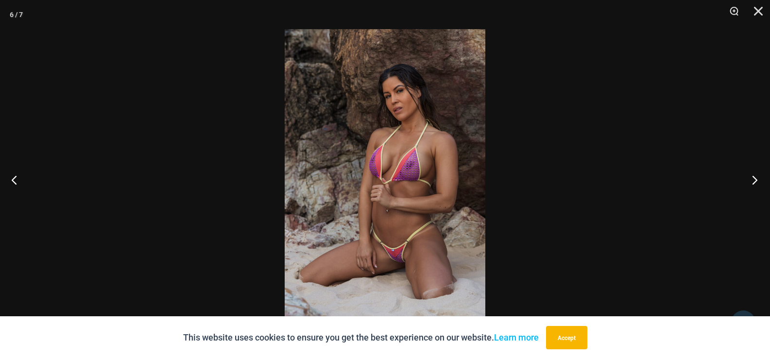
click at [754, 180] on button "Next" at bounding box center [752, 179] width 36 height 49
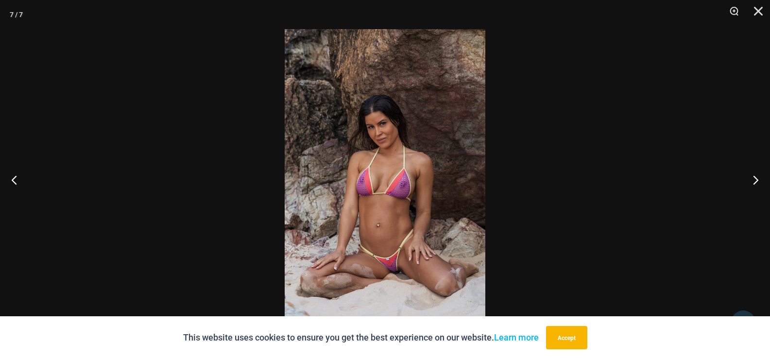
click at [412, 251] on img at bounding box center [385, 179] width 201 height 301
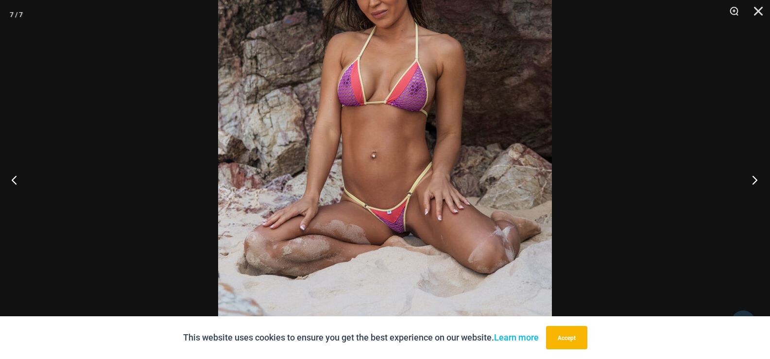
click at [756, 182] on button "Next" at bounding box center [752, 179] width 36 height 49
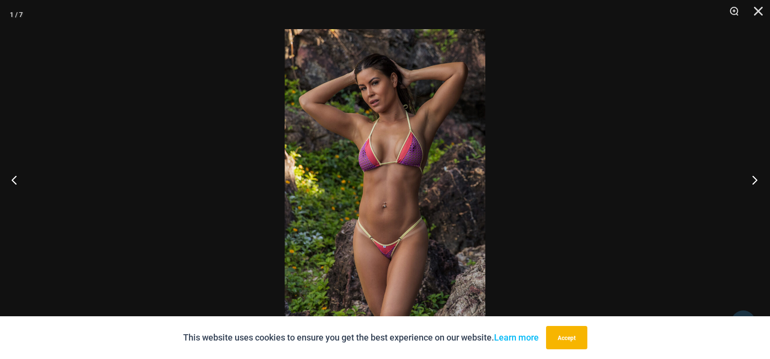
click at [756, 182] on button "Next" at bounding box center [752, 179] width 36 height 49
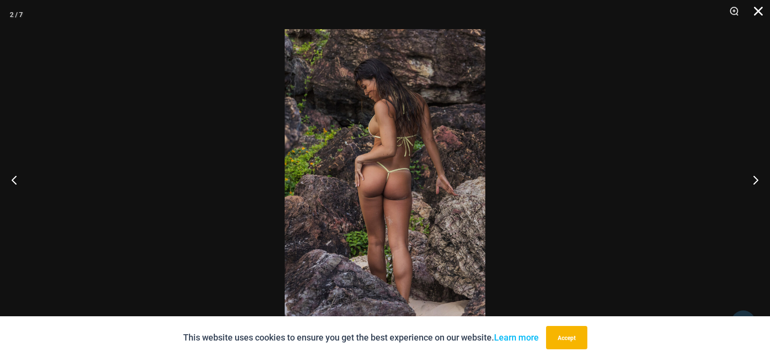
click at [761, 13] on button "Close" at bounding box center [755, 14] width 24 height 29
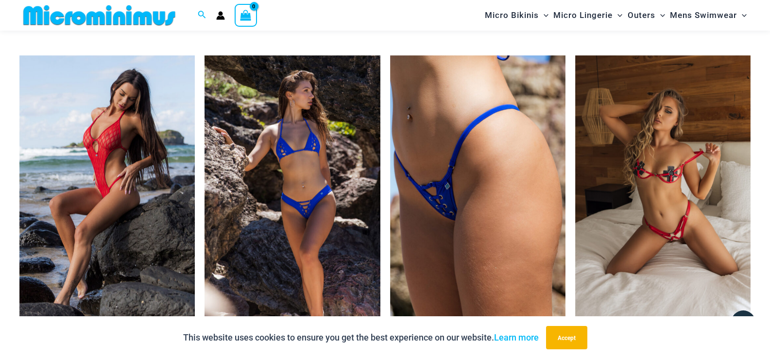
scroll to position [1886, 0]
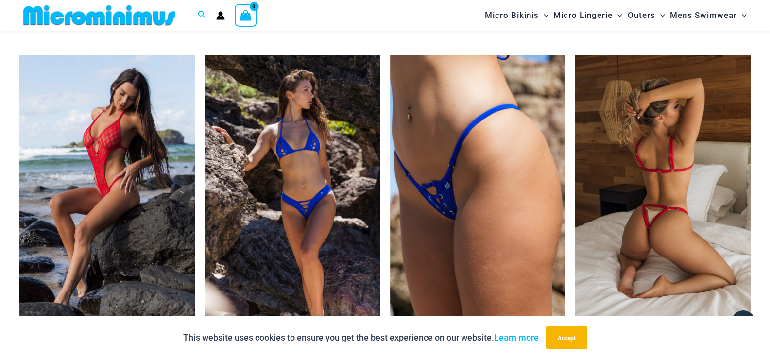
click at [652, 177] on img at bounding box center [662, 186] width 175 height 263
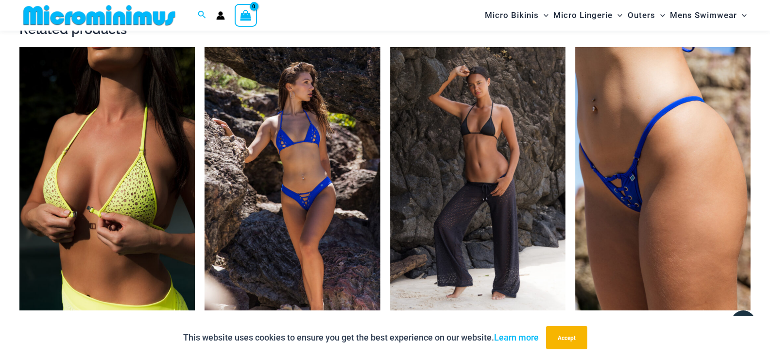
scroll to position [1158, 0]
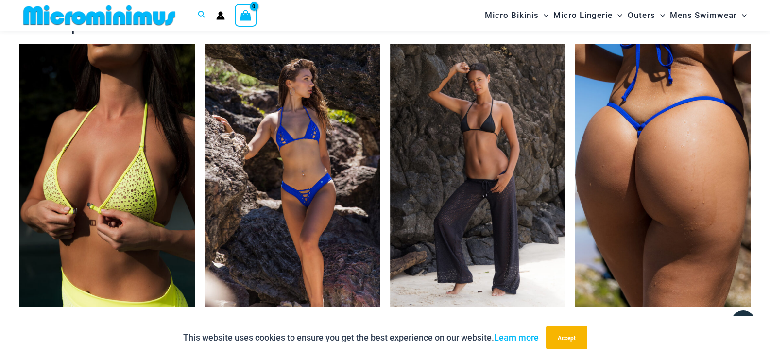
click at [626, 208] on img at bounding box center [662, 175] width 175 height 263
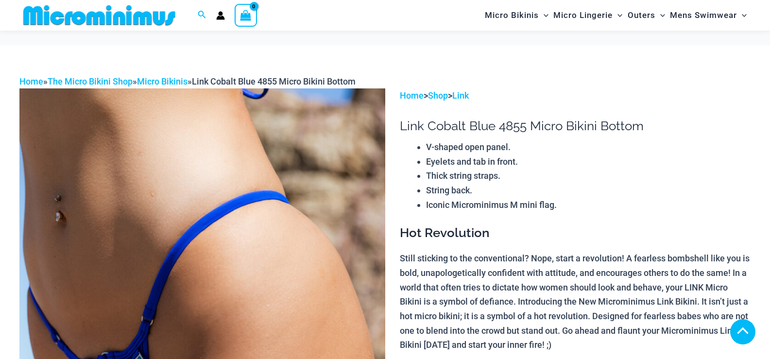
scroll to position [484, 0]
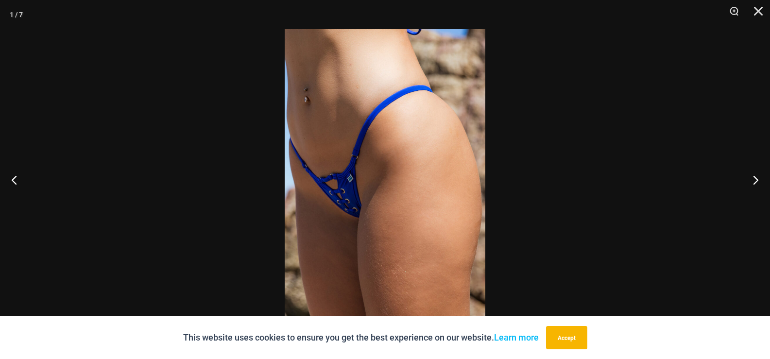
click at [397, 193] on img at bounding box center [385, 179] width 201 height 301
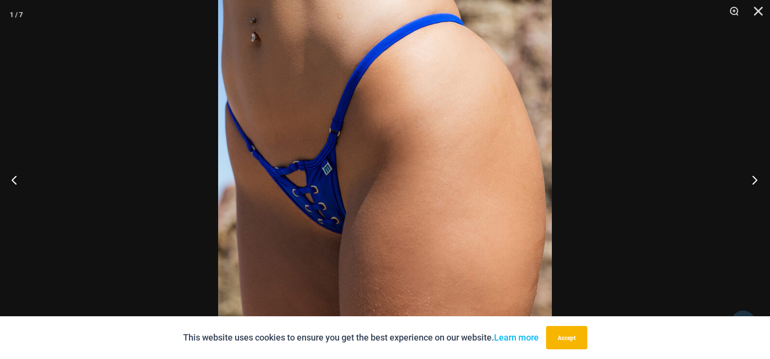
click at [753, 175] on button "Next" at bounding box center [752, 179] width 36 height 49
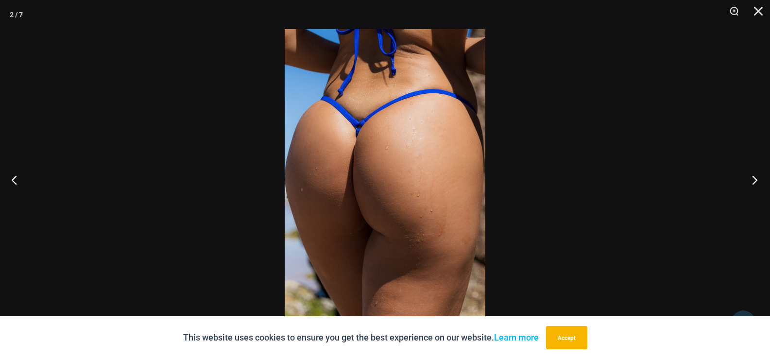
click at [753, 175] on button "Next" at bounding box center [752, 179] width 36 height 49
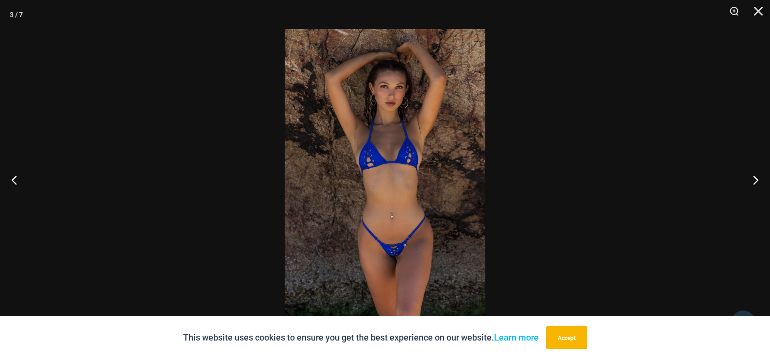
click at [355, 190] on img at bounding box center [385, 179] width 201 height 301
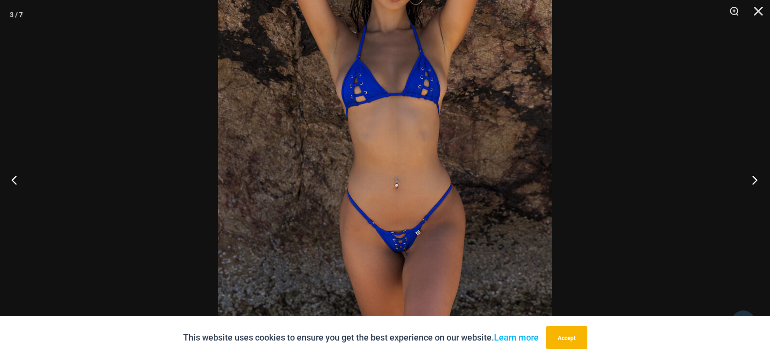
click at [752, 181] on button "Next" at bounding box center [752, 179] width 36 height 49
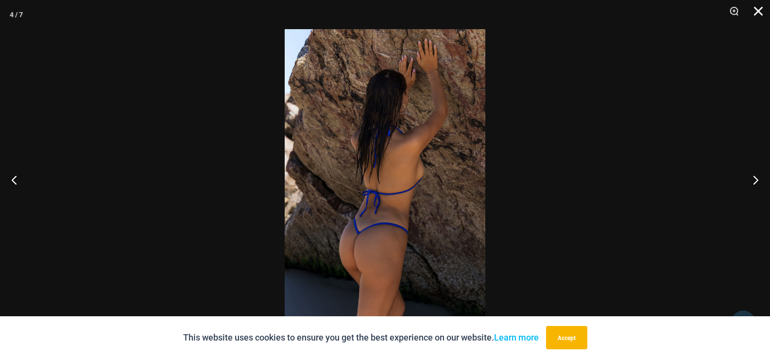
click at [757, 8] on button "Close" at bounding box center [755, 14] width 24 height 29
